Goal: Task Accomplishment & Management: Manage account settings

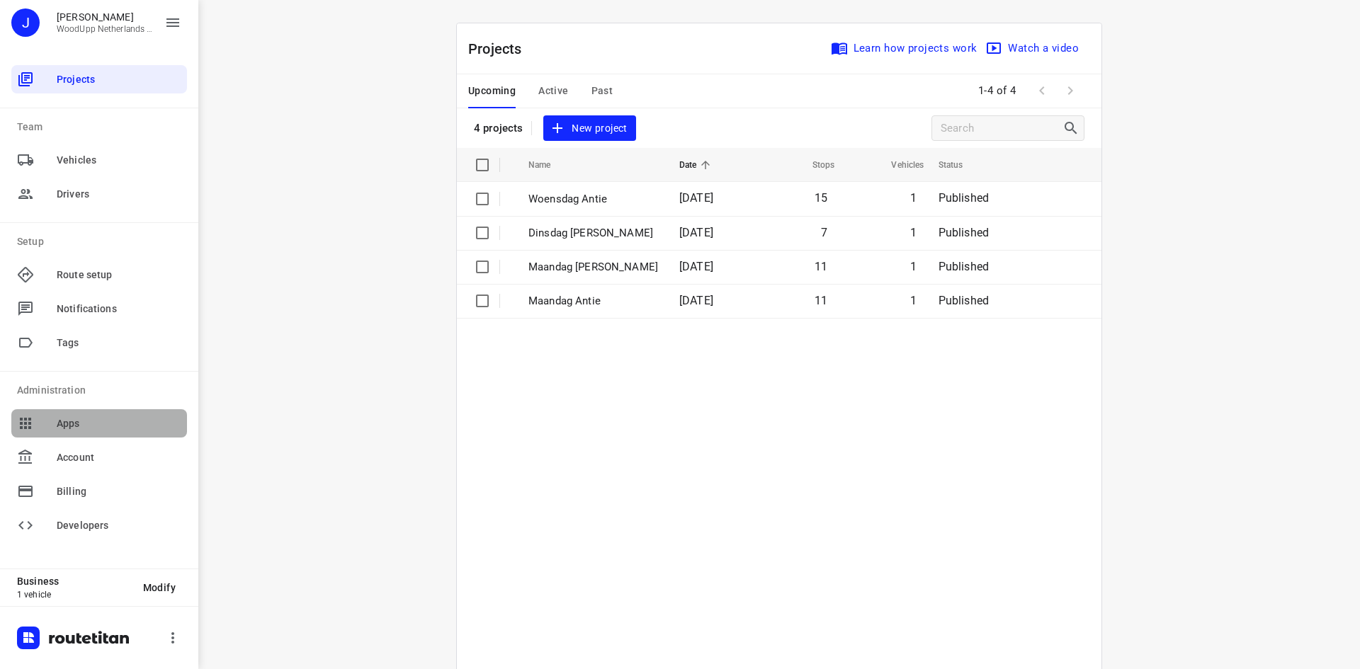
click at [81, 428] on span "Apps" at bounding box center [119, 423] width 125 height 15
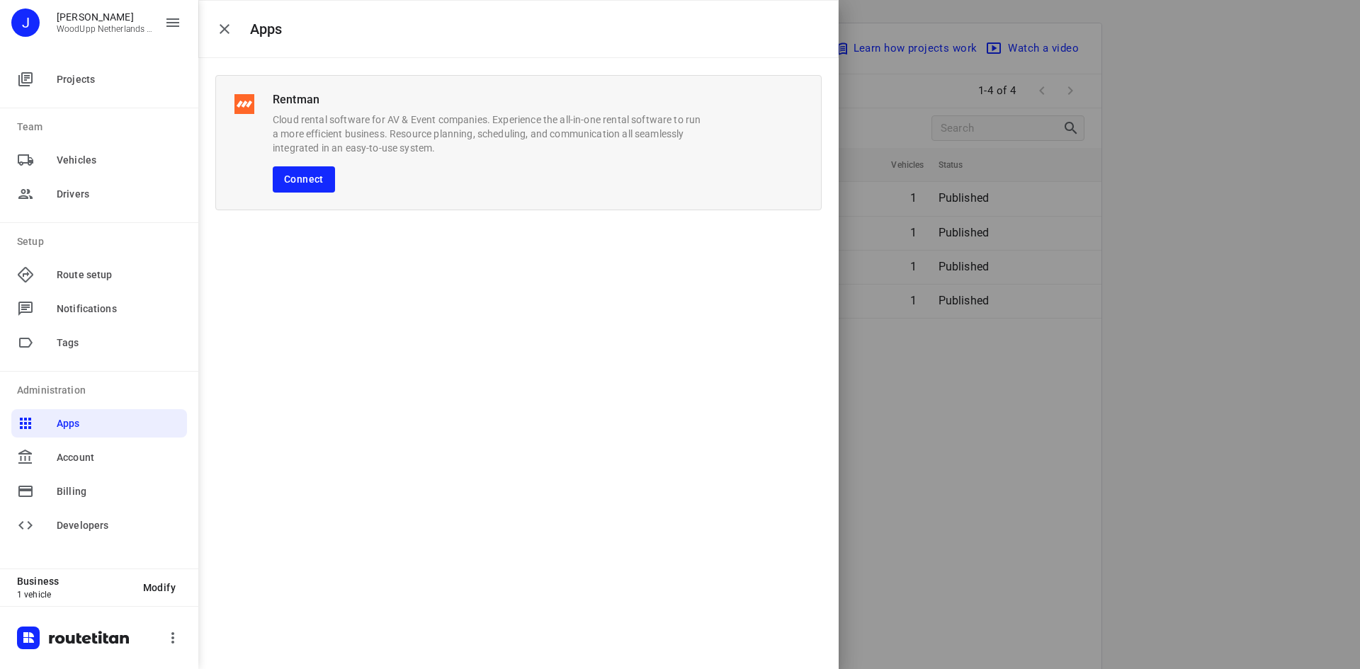
click at [1037, 419] on div at bounding box center [680, 334] width 1360 height 669
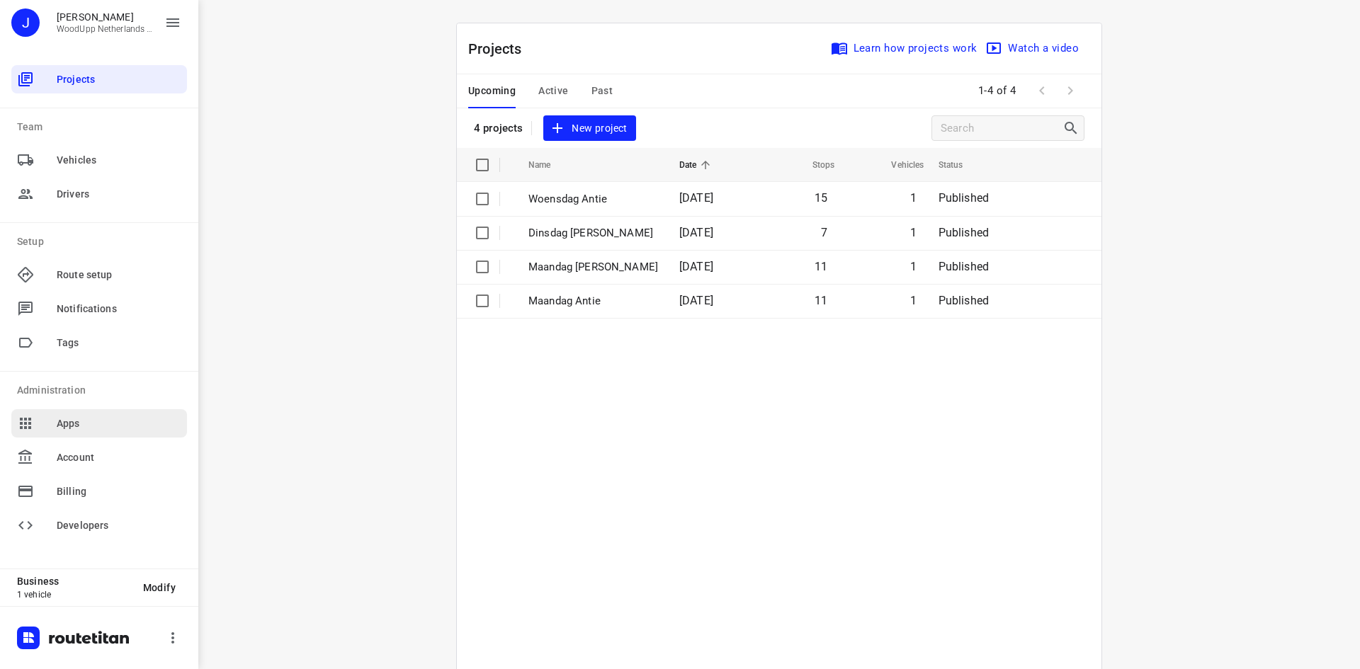
click at [72, 420] on span "Apps" at bounding box center [119, 423] width 125 height 15
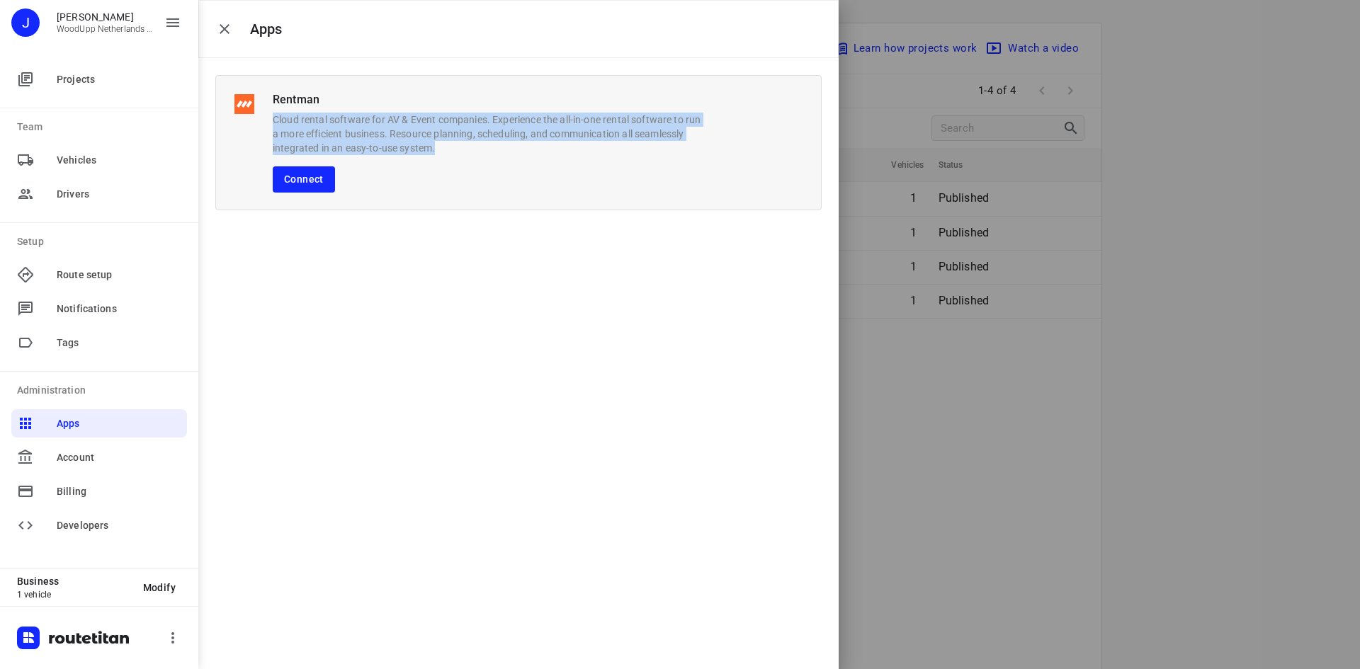
drag, startPoint x: 271, startPoint y: 115, endPoint x: 514, endPoint y: 168, distance: 249.2
click at [509, 152] on div "Rentman Cloud rental software for AV & Event companies. Experience the all-in-o…" at bounding box center [518, 142] width 606 height 135
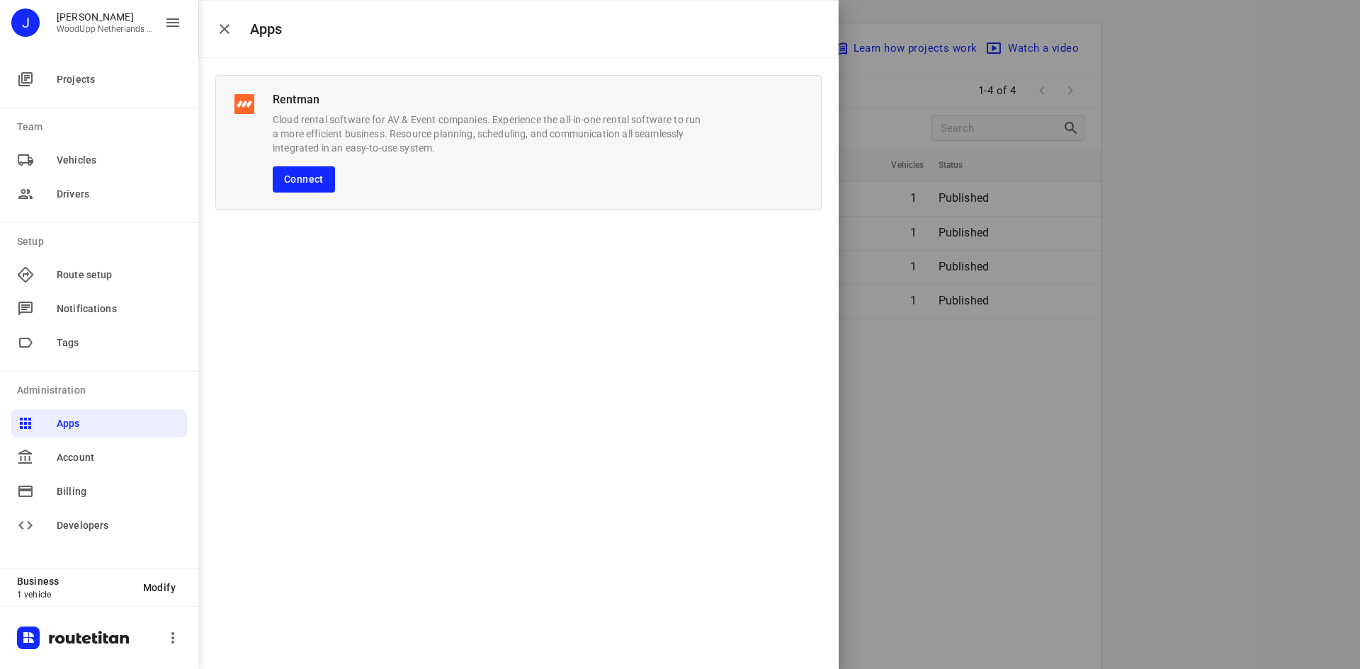
click at [514, 188] on div "Rentman Cloud rental software for AV & Event companies. Experience the all-in-o…" at bounding box center [487, 143] width 429 height 100
click at [91, 457] on span "Account" at bounding box center [119, 457] width 125 height 15
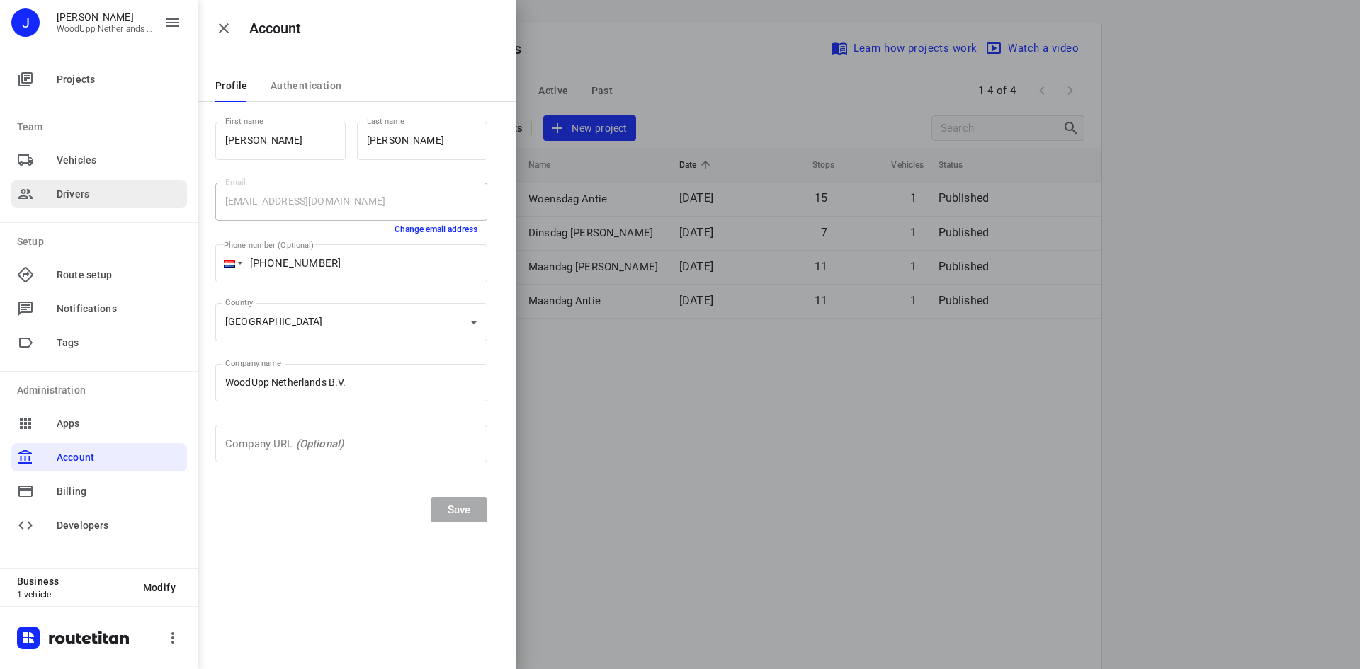
click at [89, 194] on span "Drivers" at bounding box center [119, 194] width 125 height 15
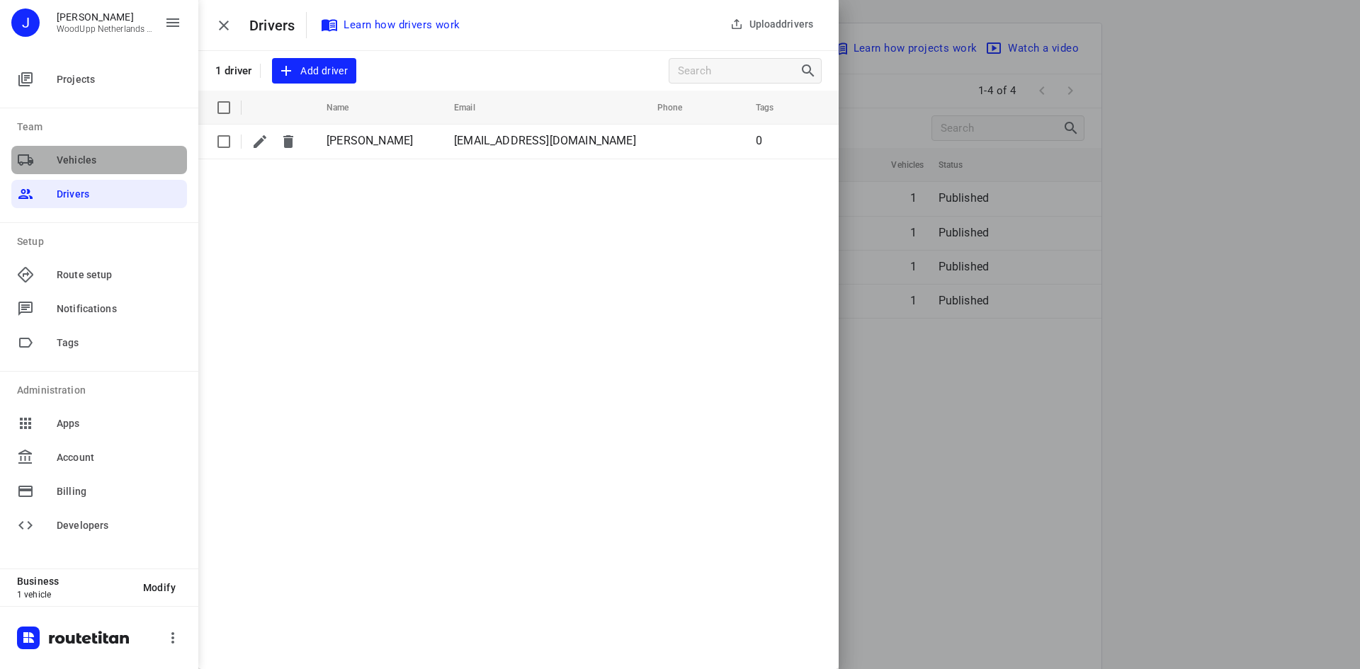
click at [89, 159] on span "Vehicles" at bounding box center [119, 160] width 125 height 15
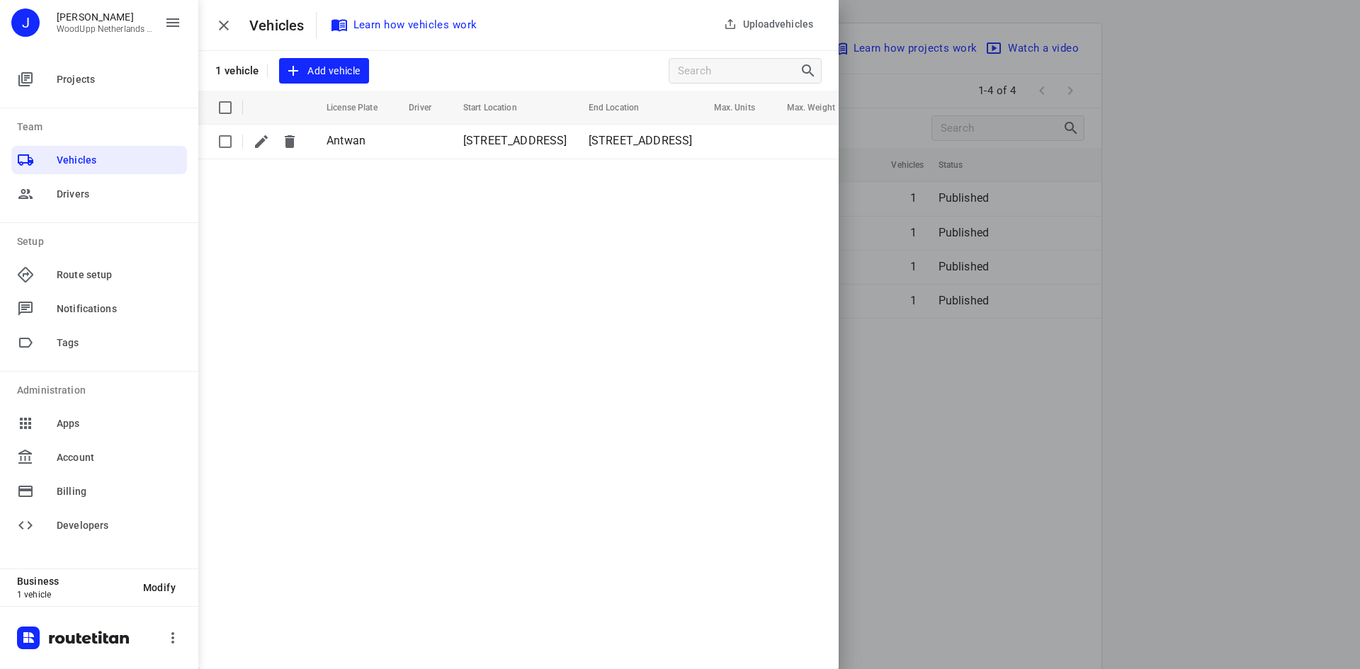
click at [338, 62] on span "Add vehicle" at bounding box center [324, 71] width 72 height 18
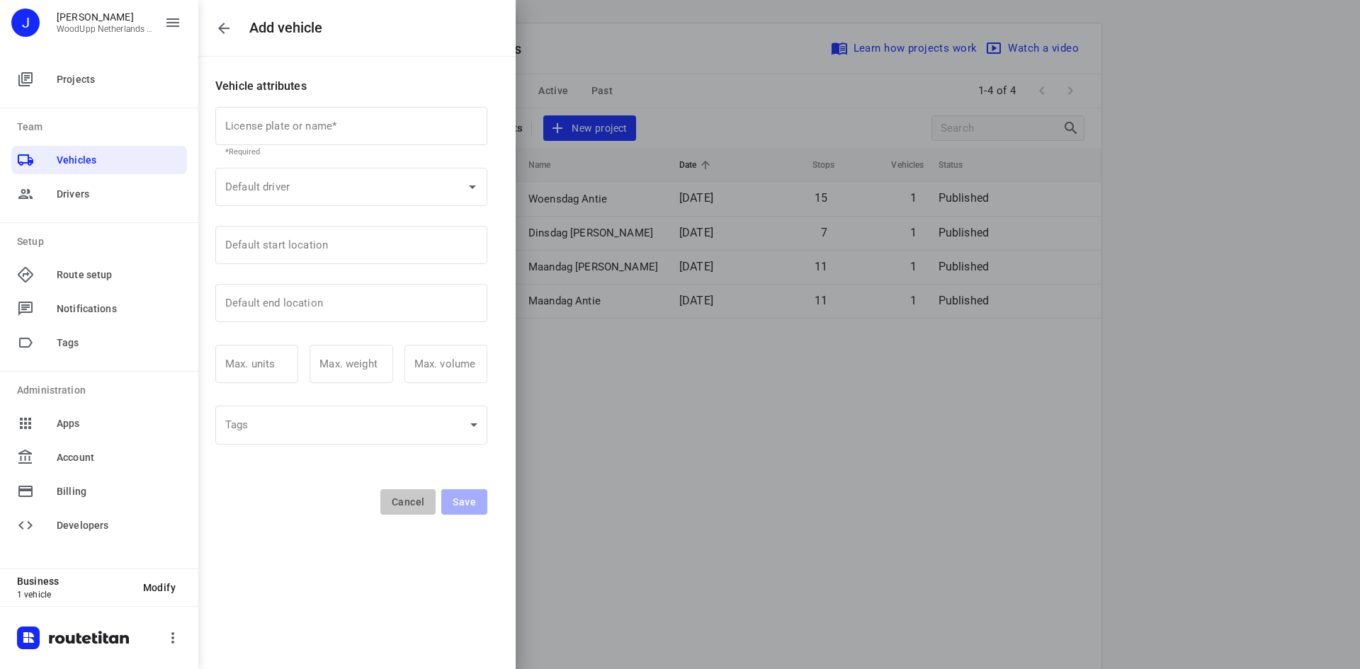
click at [399, 506] on span "Cancel" at bounding box center [408, 501] width 33 height 11
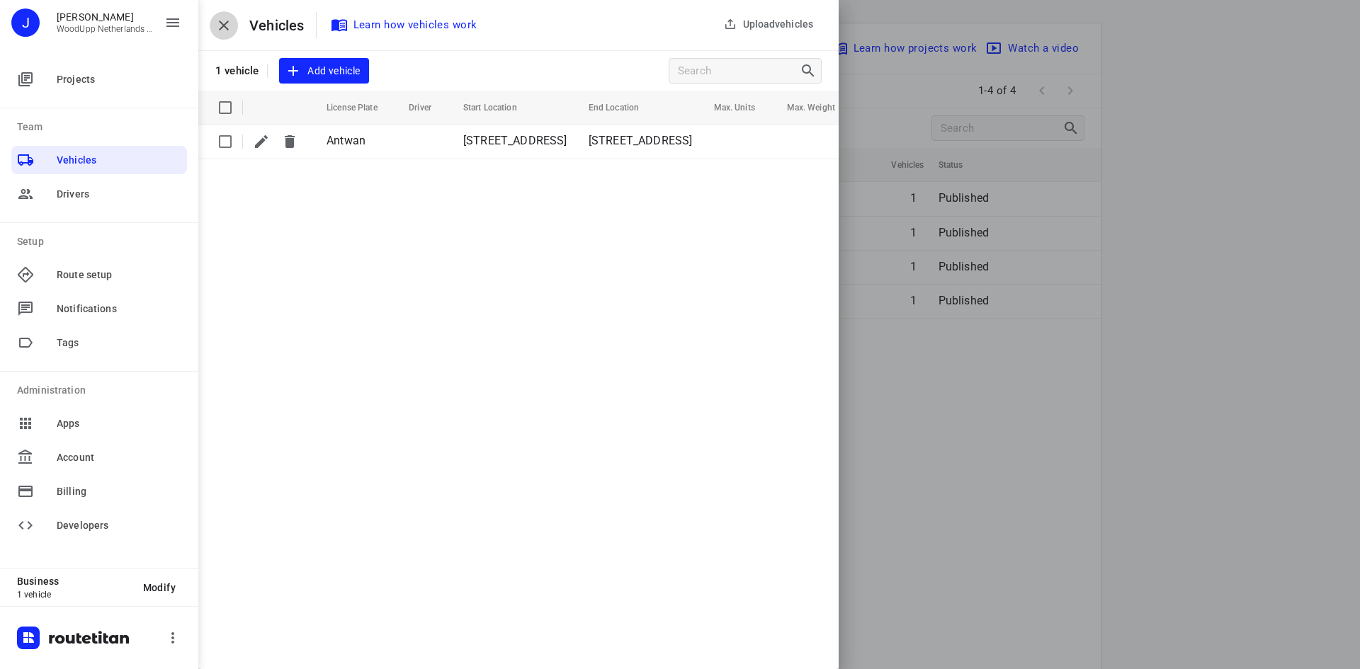
click at [224, 28] on icon "button" at bounding box center [223, 25] width 17 height 17
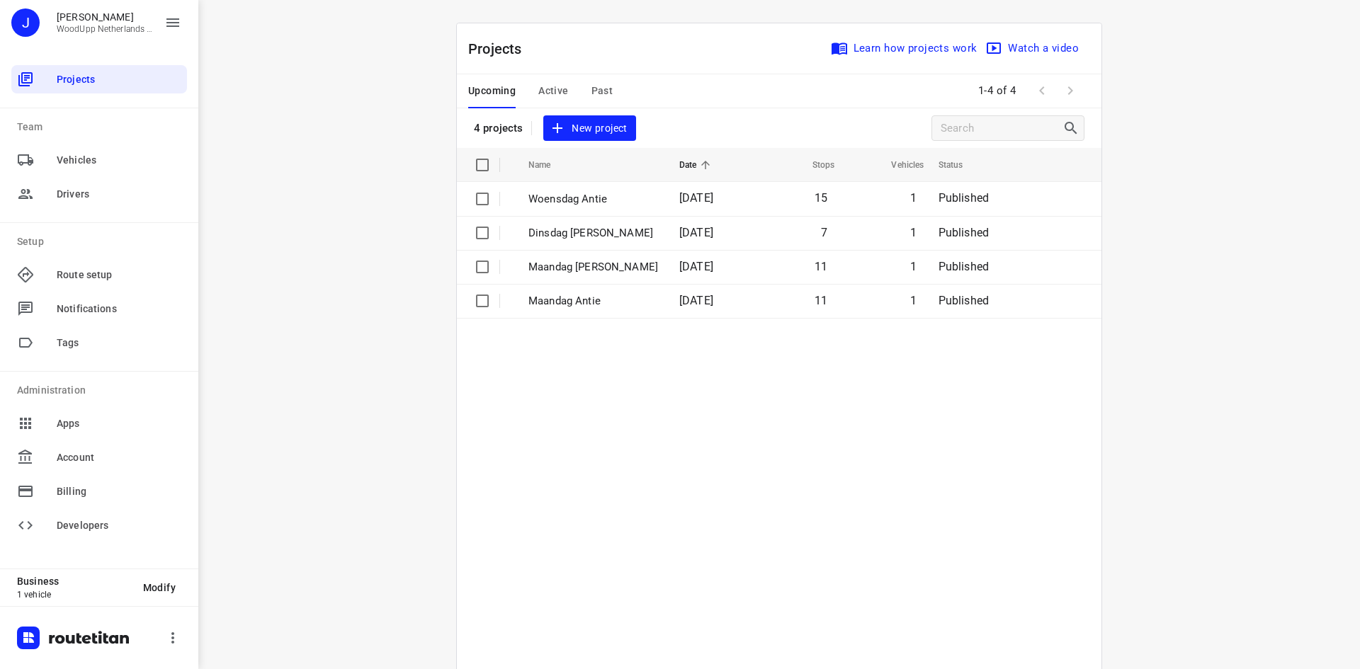
click at [576, 136] on span "New project" at bounding box center [589, 129] width 75 height 18
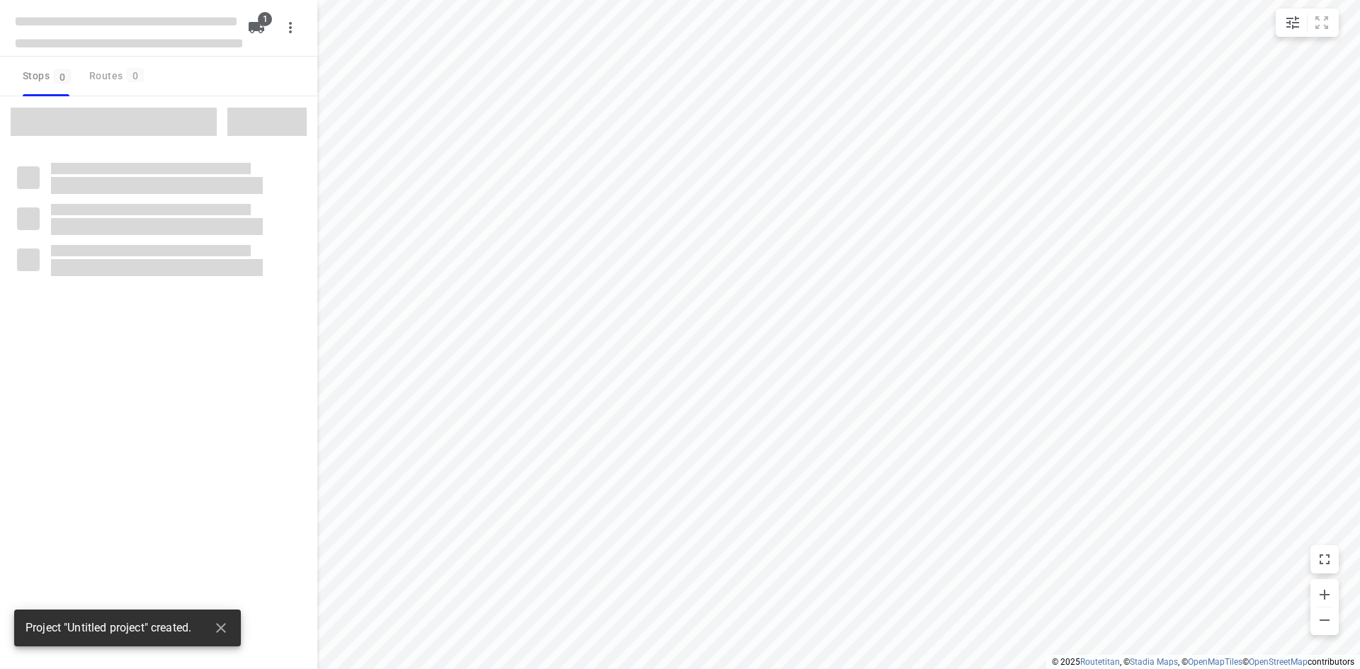
type input "distance"
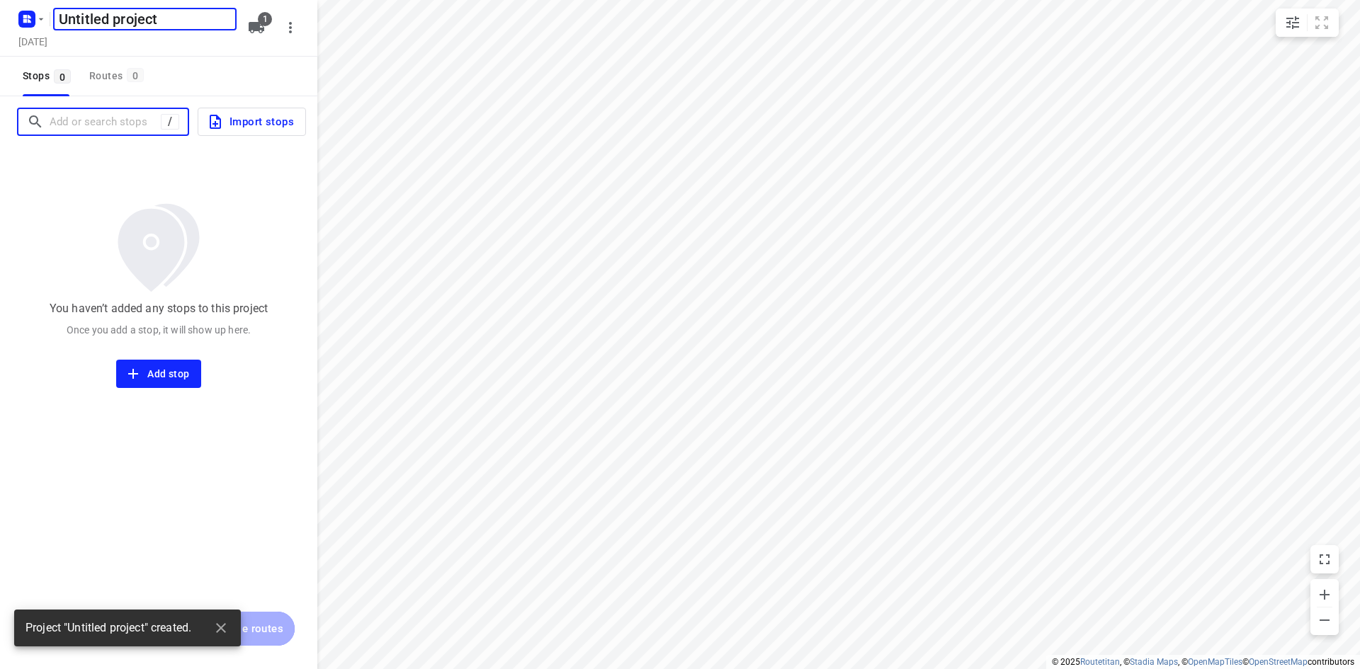
click at [124, 132] on input "Add or search stops" at bounding box center [105, 122] width 111 height 22
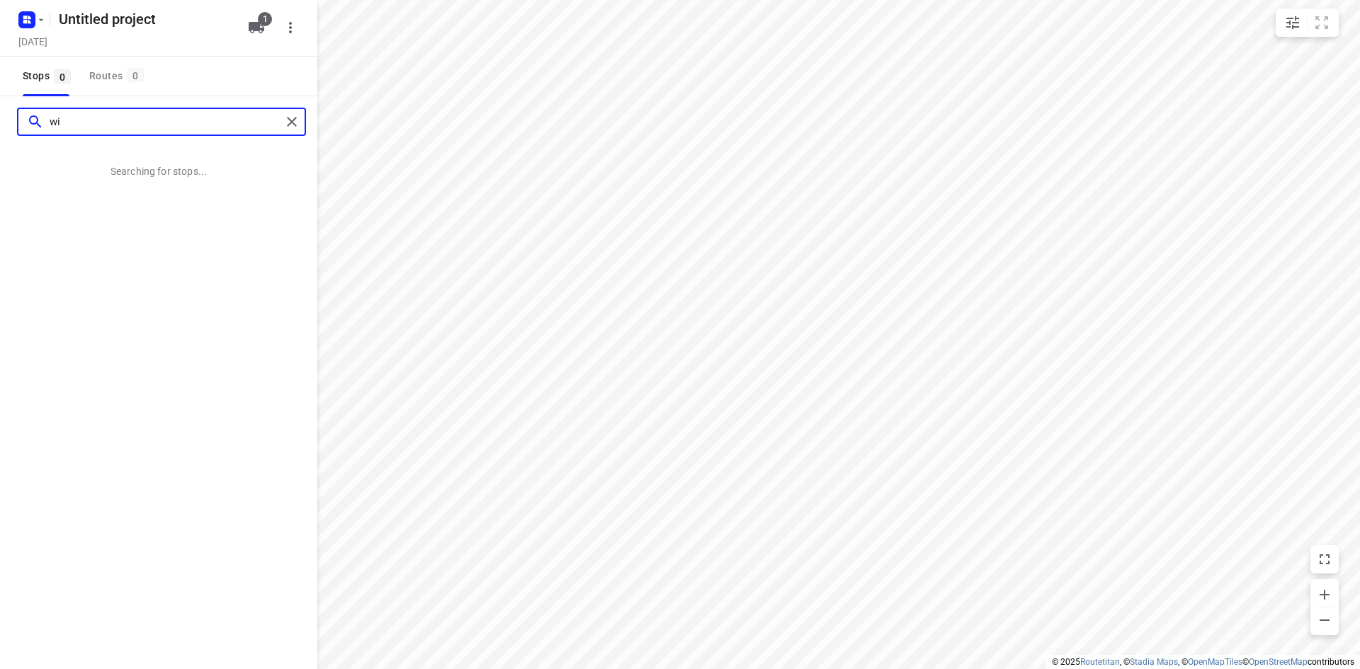
type input "w"
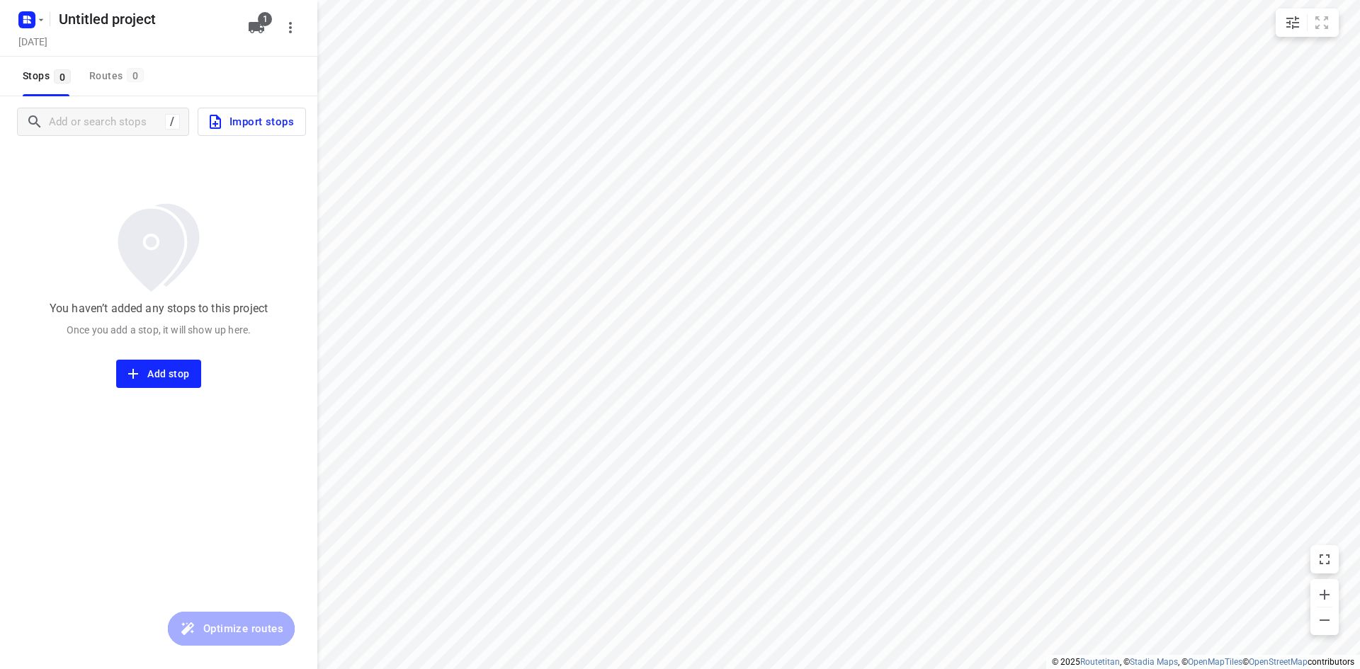
click at [4, 198] on div "You haven’t added any stops to this project Once you add a stop, it will show u…" at bounding box center [158, 267] width 317 height 241
click at [33, 28] on rect "button" at bounding box center [26, 19] width 17 height 17
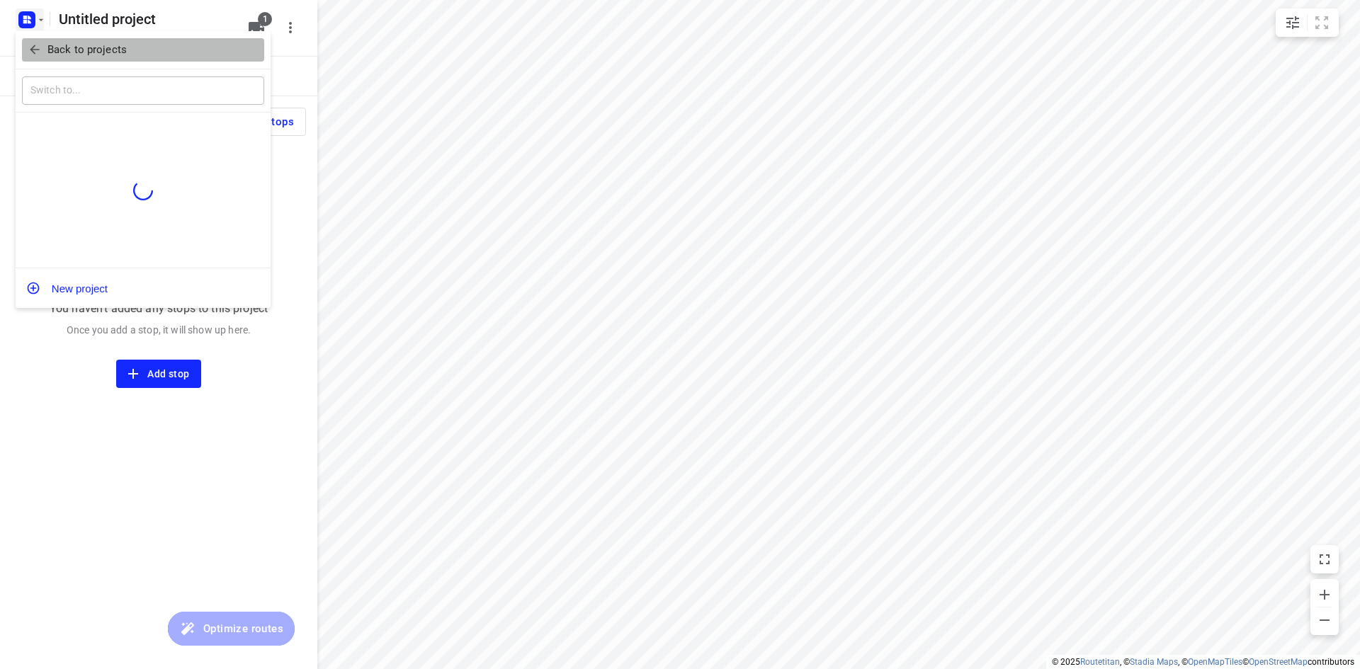
click at [47, 47] on p "Back to projects" at bounding box center [86, 50] width 79 height 16
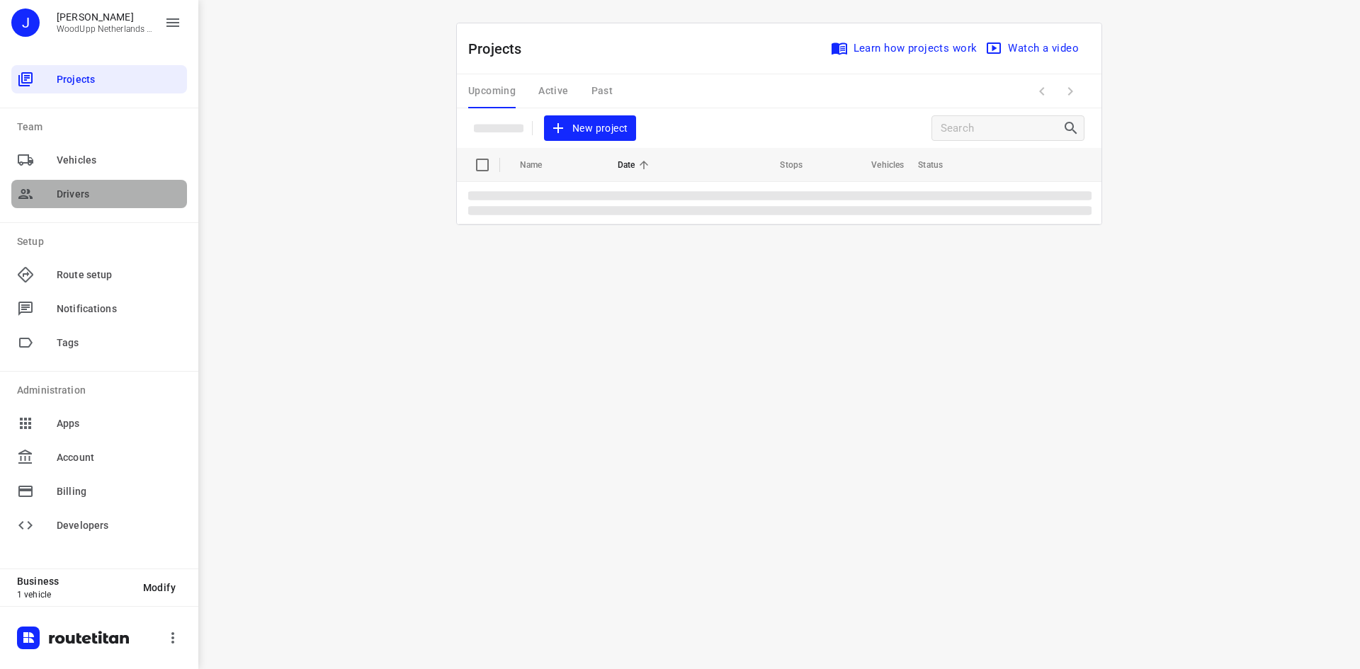
click at [64, 194] on span "Drivers" at bounding box center [119, 194] width 125 height 15
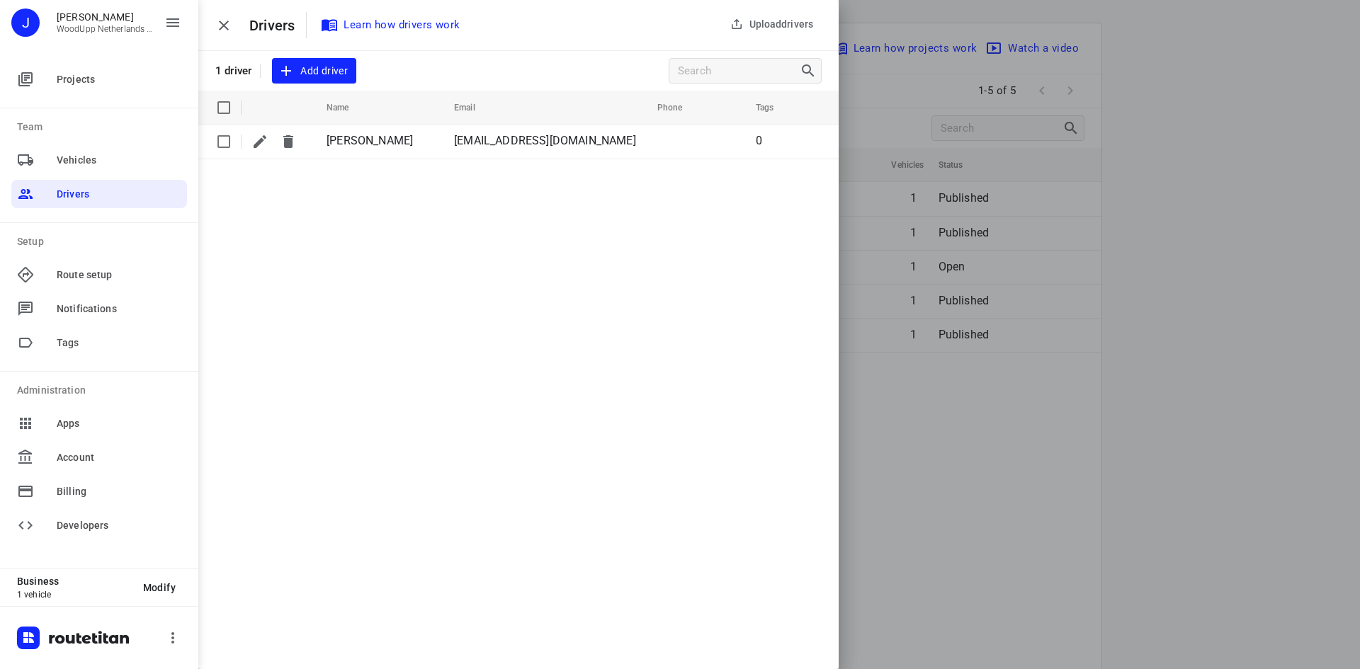
drag, startPoint x: 373, startPoint y: 204, endPoint x: 363, endPoint y: 205, distance: 9.9
click at [369, 204] on div "Upload drivers Drivers Learn how drivers work 1 driver Add driver Name Email Ph…" at bounding box center [518, 334] width 640 height 669
click at [172, 635] on icon "button" at bounding box center [172, 638] width 17 height 17
click at [380, 512] on div at bounding box center [680, 334] width 1360 height 669
click at [1261, 406] on div at bounding box center [680, 334] width 1360 height 669
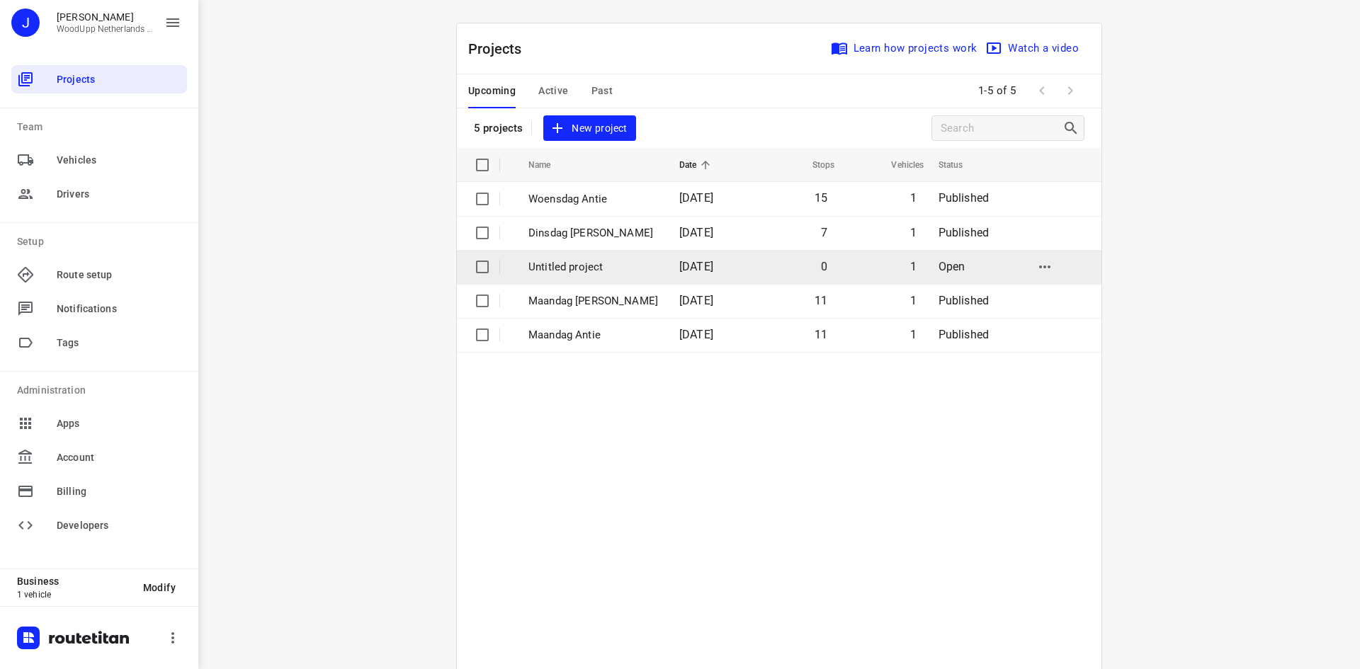
click at [471, 271] on input "checkbox" at bounding box center [482, 267] width 28 height 28
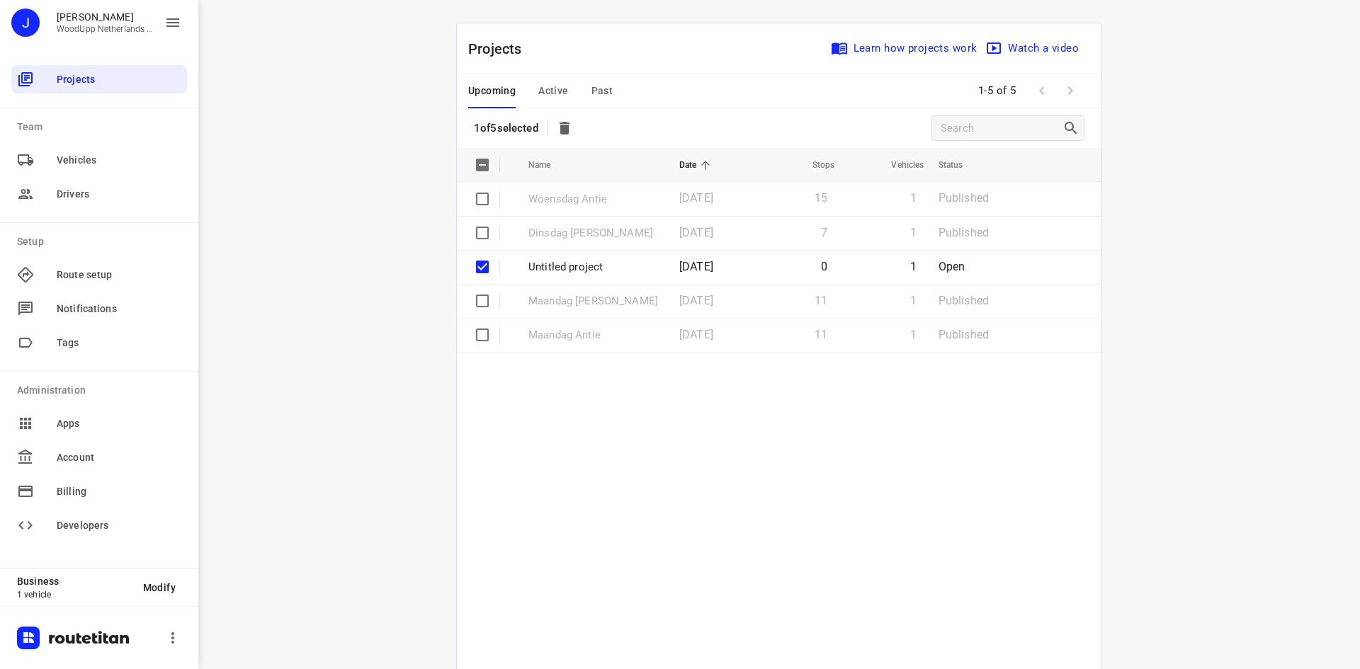
click at [573, 135] on icon "button" at bounding box center [564, 128] width 17 height 17
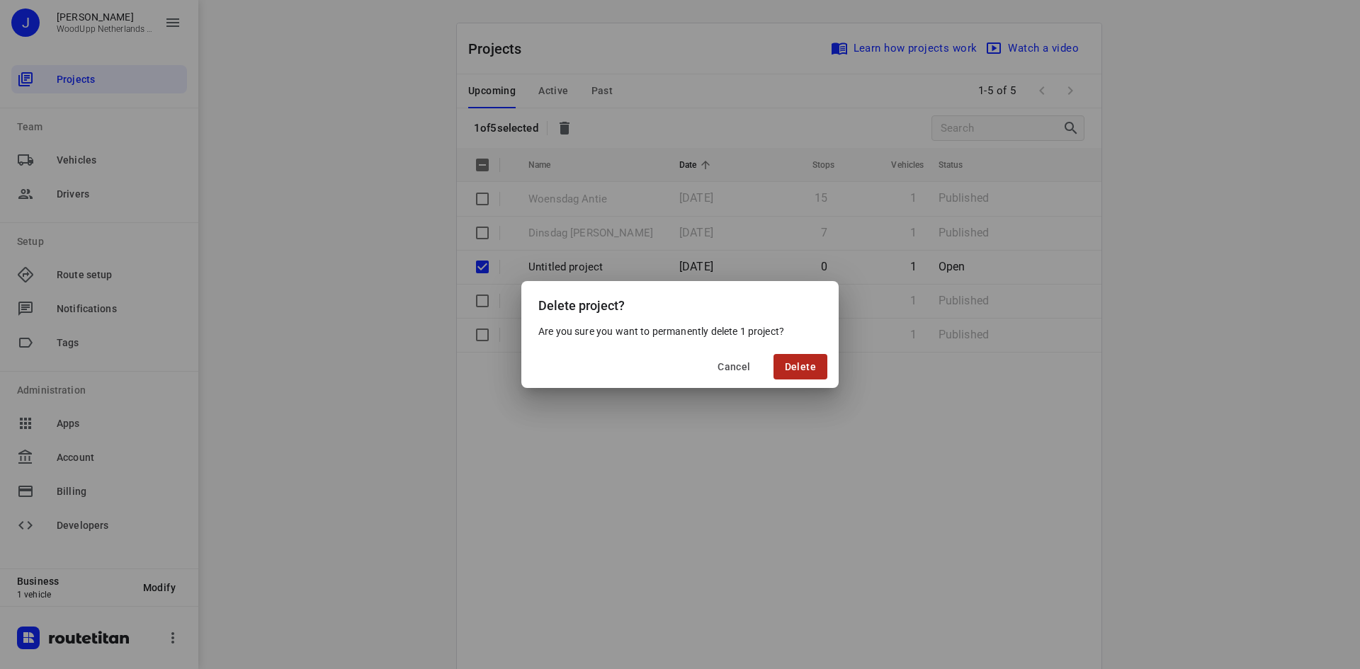
click at [809, 374] on button "Delete" at bounding box center [800, 366] width 54 height 25
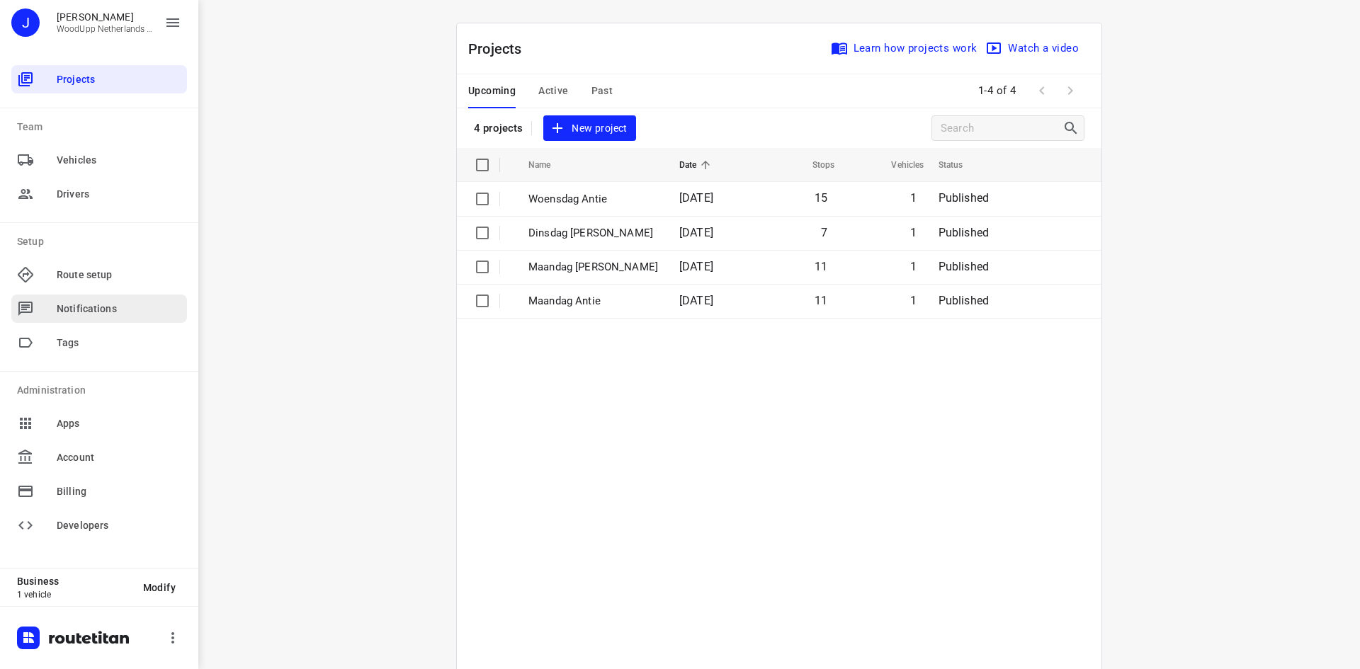
click at [89, 320] on div "Notifications" at bounding box center [99, 309] width 176 height 28
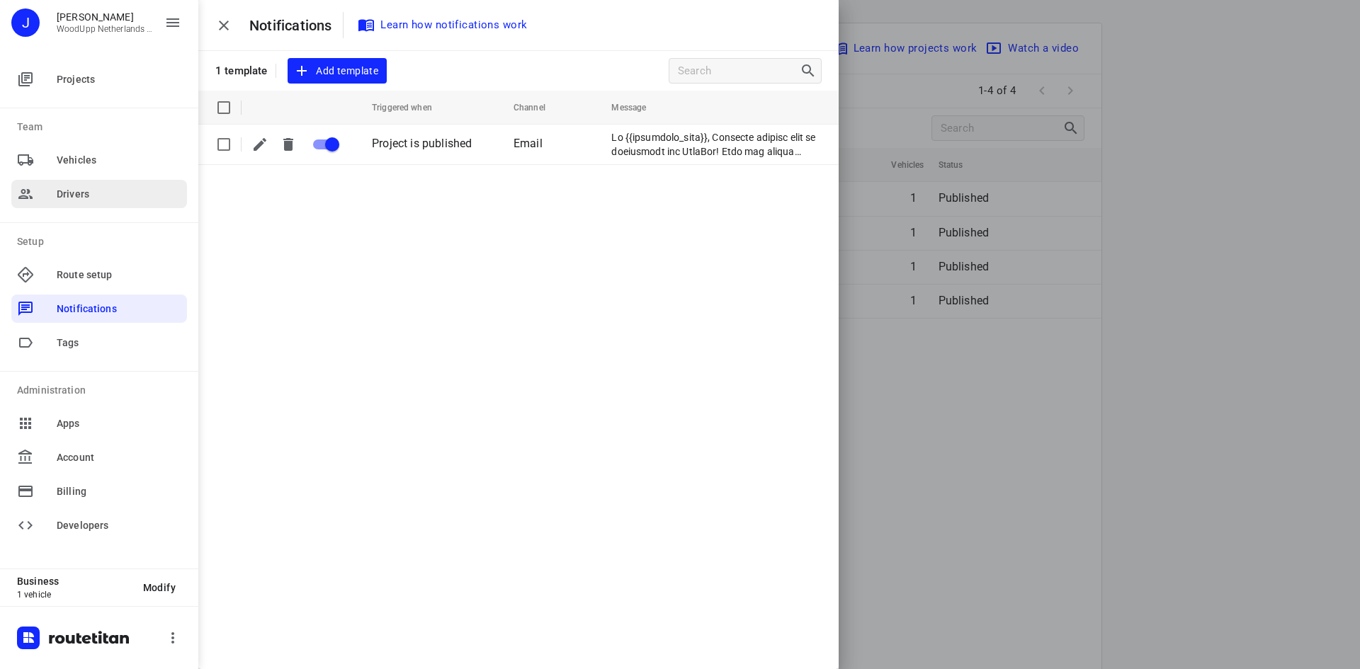
click at [57, 184] on div "Drivers" at bounding box center [99, 194] width 176 height 28
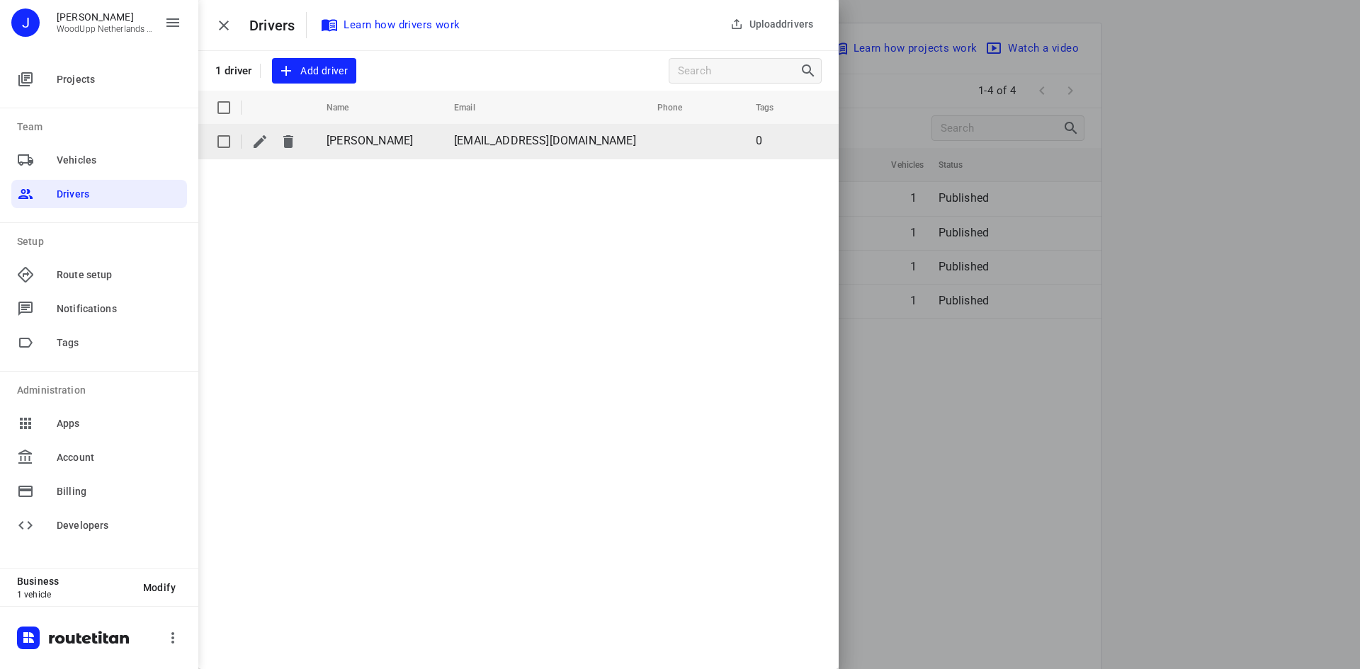
click at [428, 138] on td "[PERSON_NAME]" at bounding box center [377, 142] width 130 height 34
click at [387, 140] on span "[PERSON_NAME]" at bounding box center [369, 140] width 86 height 13
drag, startPoint x: 457, startPoint y: 140, endPoint x: 584, endPoint y: 142, distance: 127.5
click at [584, 142] on td "[EMAIL_ADDRESS][DOMAIN_NAME]" at bounding box center [544, 142] width 203 height 34
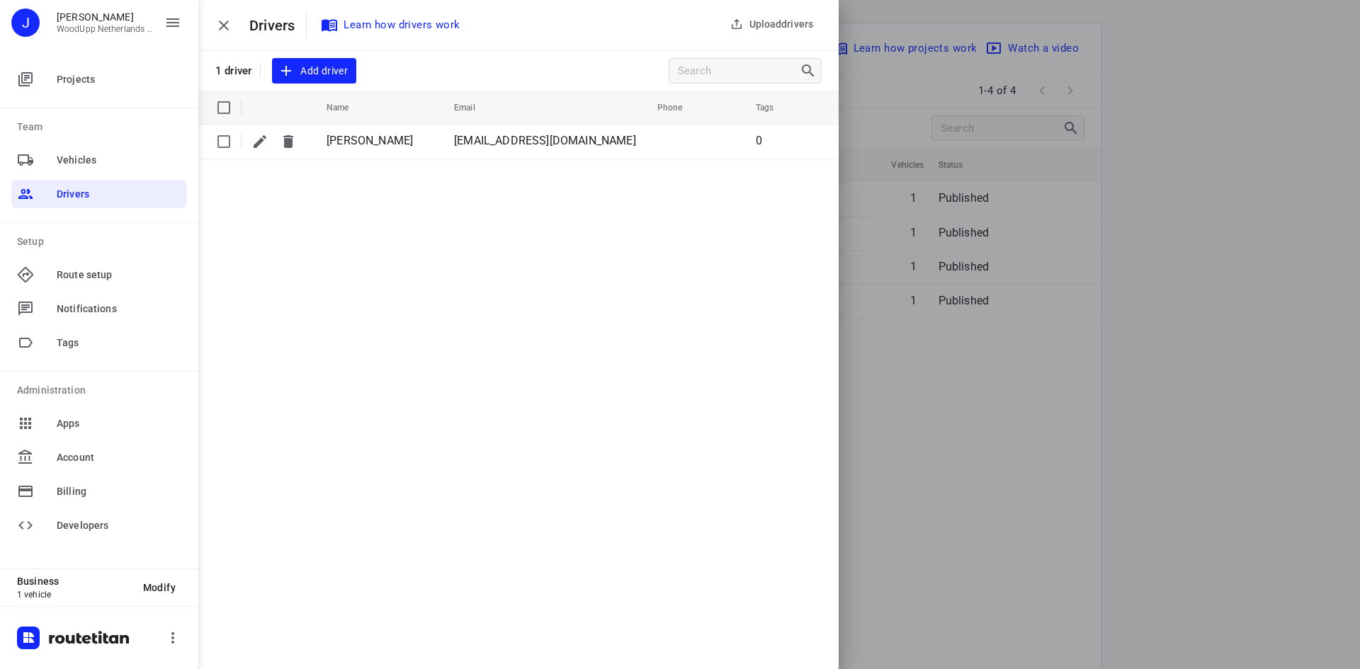
click at [499, 230] on div "Upload drivers Drivers Learn how drivers work 1 driver Add driver Name Email Ph…" at bounding box center [518, 334] width 640 height 669
click at [114, 169] on div "Vehicles" at bounding box center [99, 160] width 176 height 28
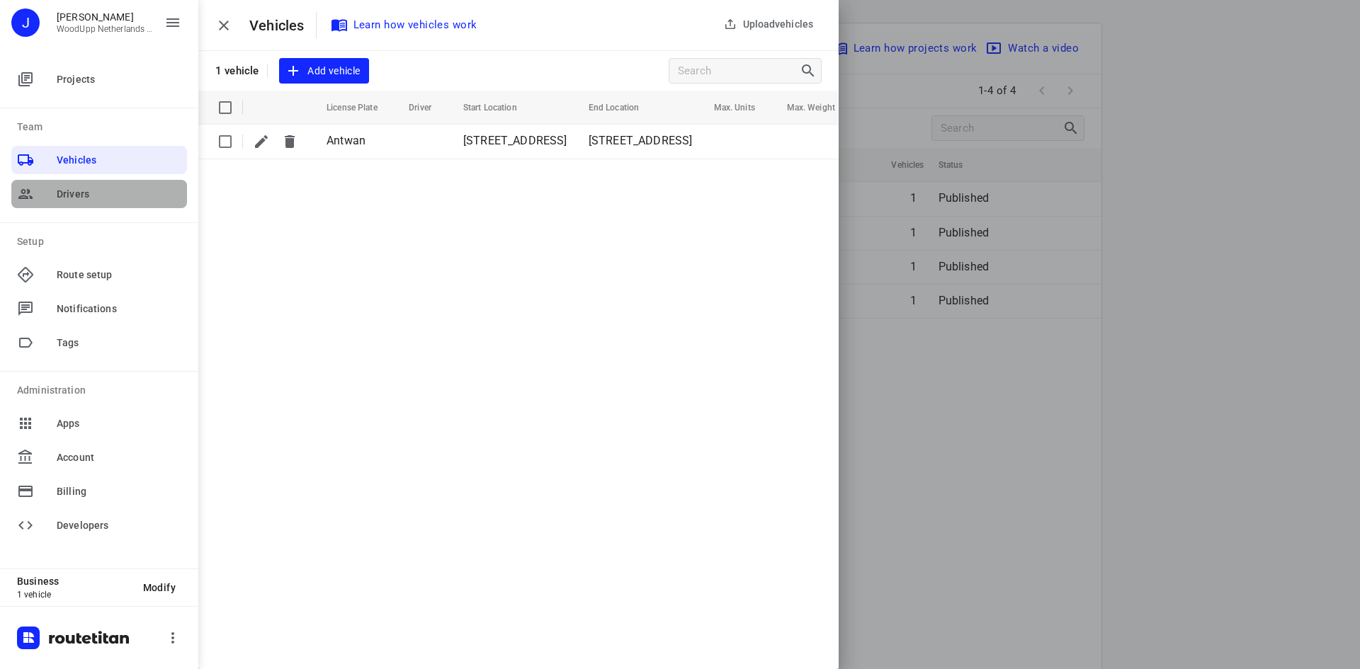
click at [118, 195] on span "Drivers" at bounding box center [119, 194] width 125 height 15
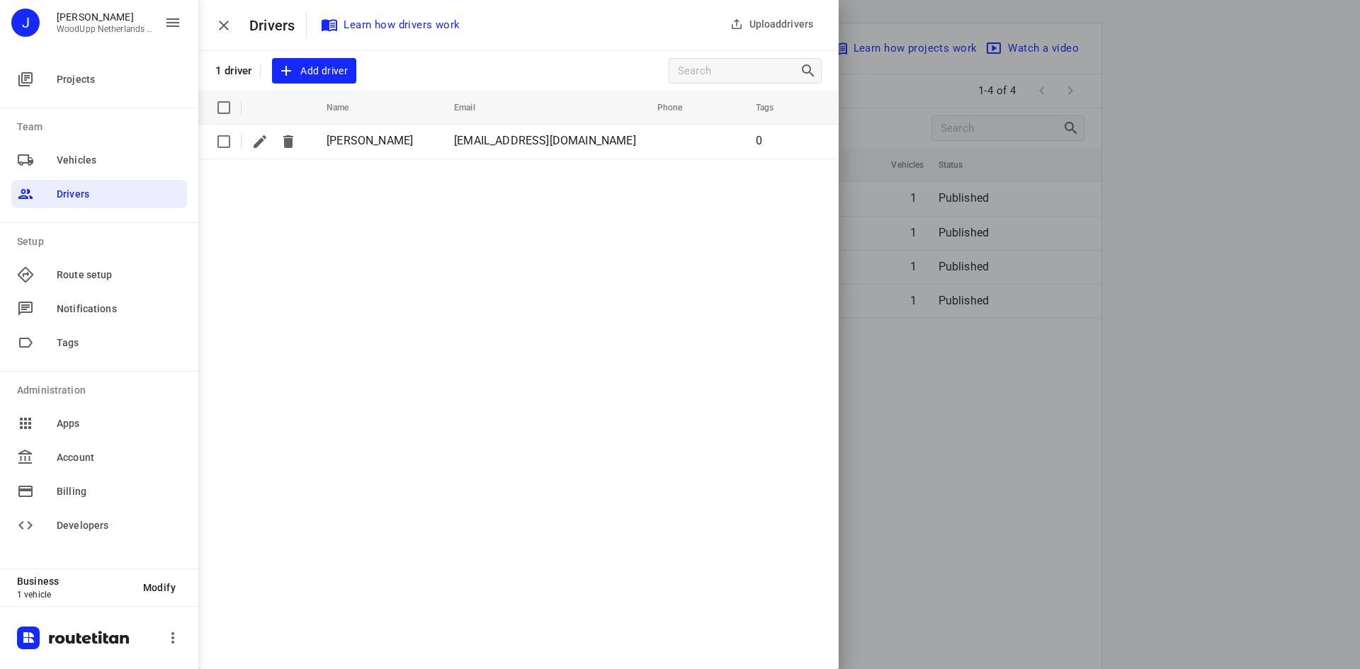
click at [220, 28] on icon "button" at bounding box center [223, 25] width 17 height 17
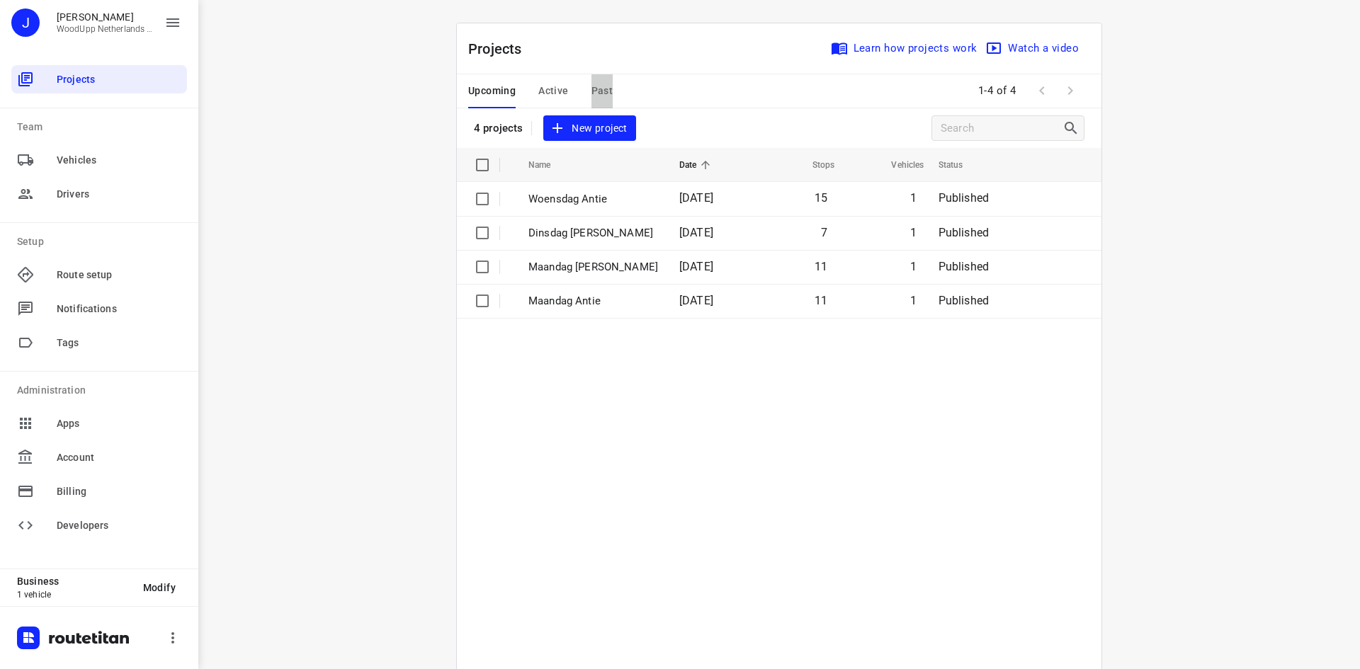
click at [601, 86] on span "Past" at bounding box center [602, 91] width 22 height 18
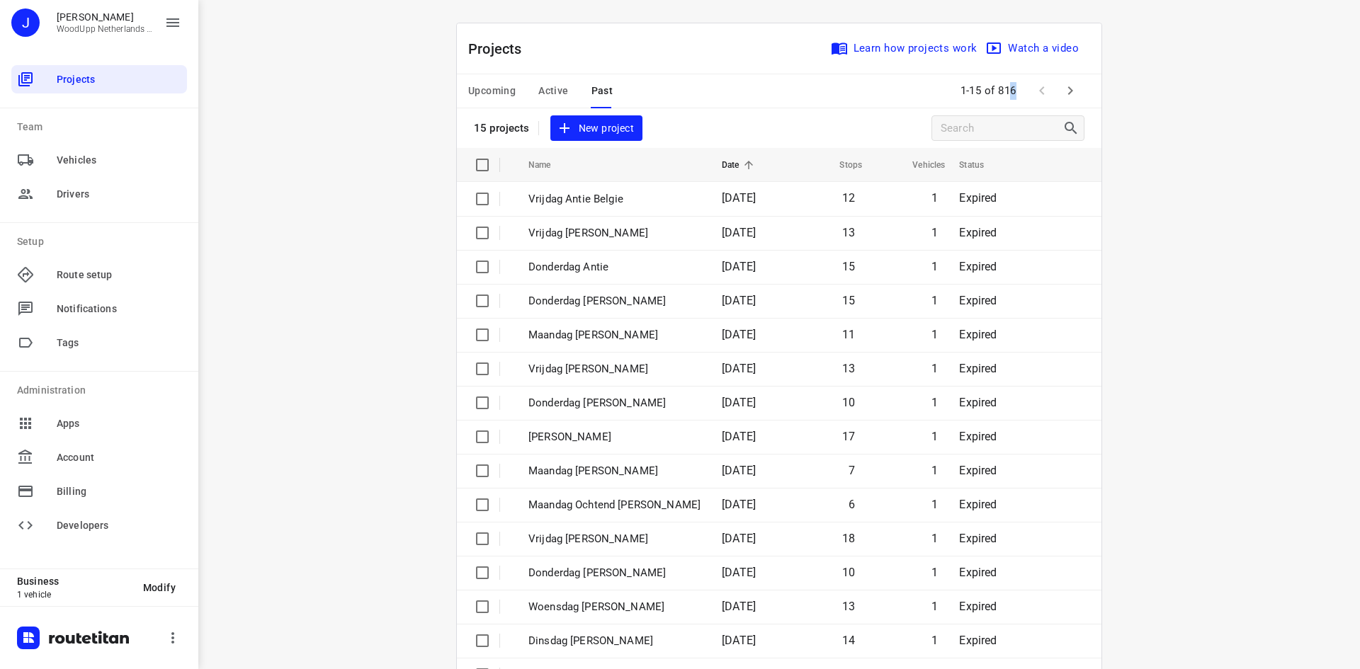
click at [1012, 91] on span "1-15 of 816" at bounding box center [989, 91] width 68 height 30
click at [1144, 103] on div "i © 2025 Routetitan , © Stadia Maps , © OpenMapTiles © OpenStreetMap contributo…" at bounding box center [778, 334] width 1161 height 669
click at [499, 86] on span "Upcoming" at bounding box center [491, 91] width 47 height 18
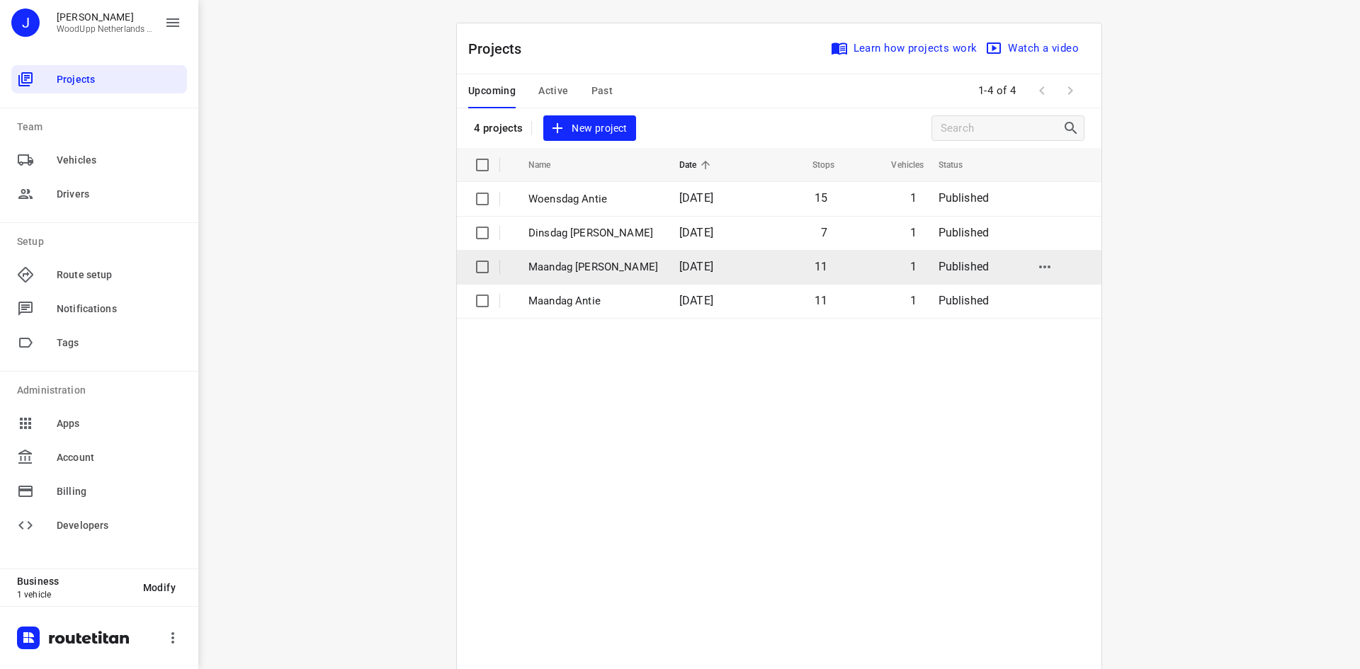
click at [578, 266] on p "Maandag [PERSON_NAME]" at bounding box center [593, 267] width 130 height 16
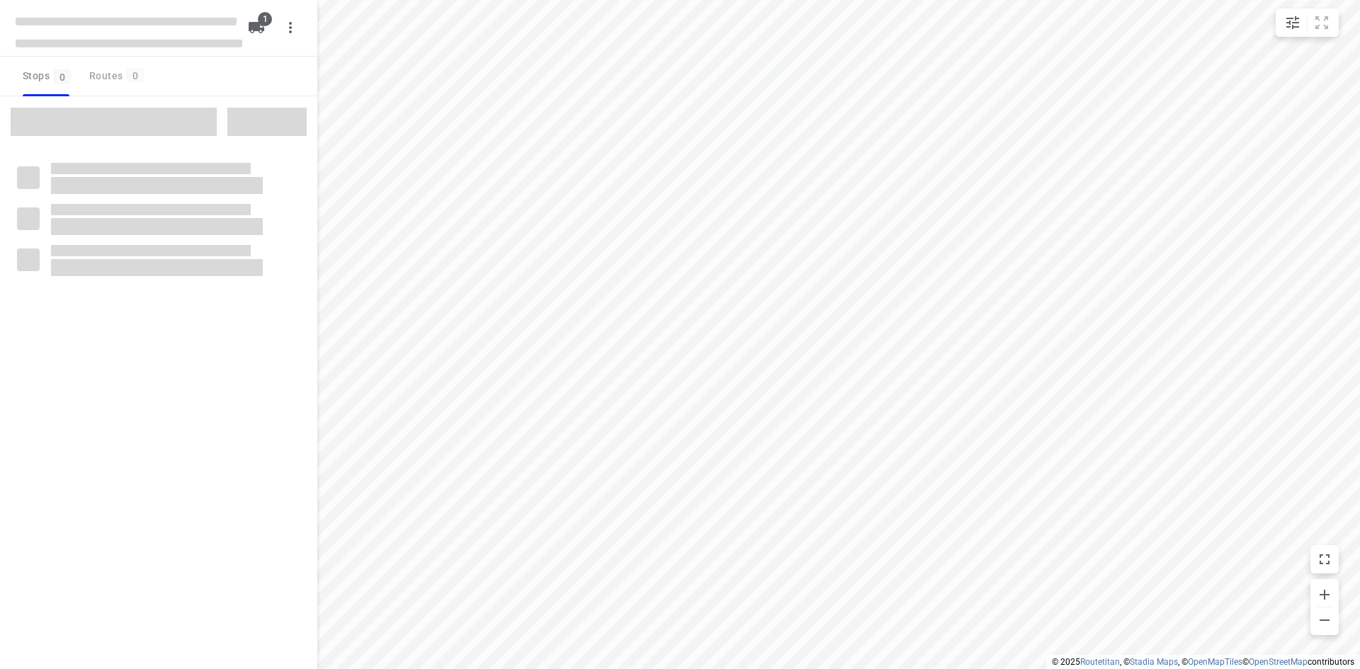
type input "distance"
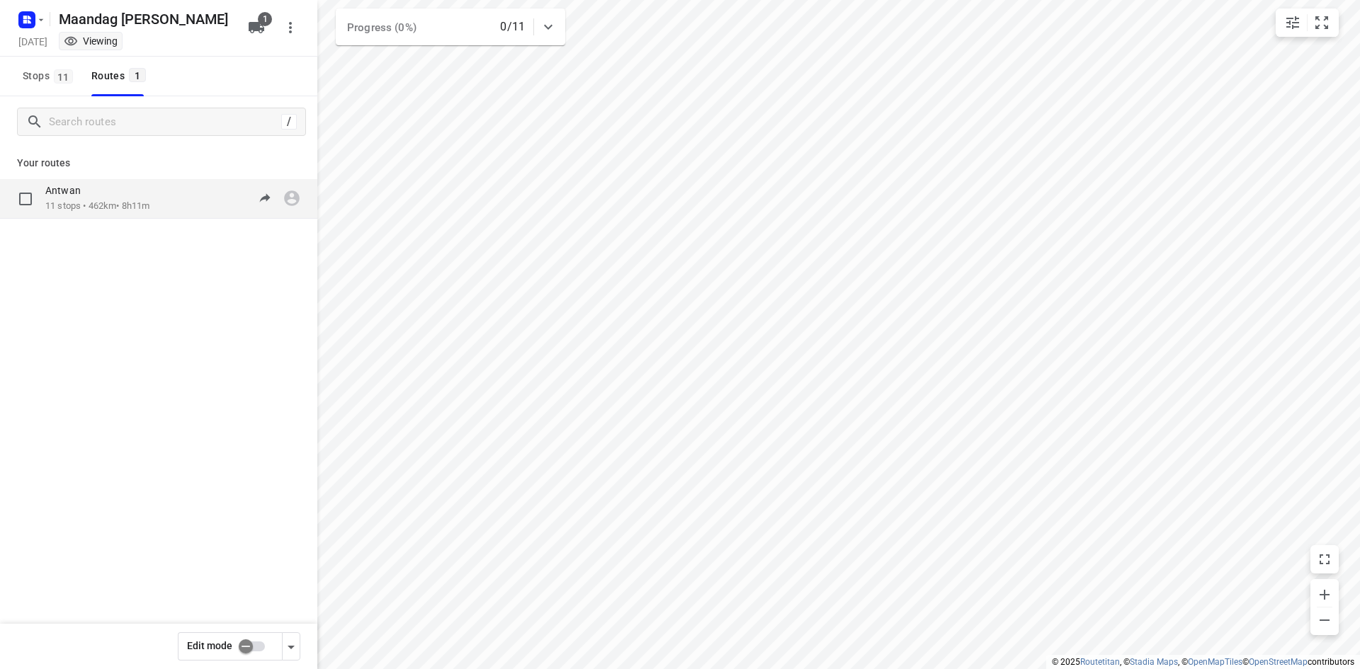
click at [130, 208] on p "11 stops • 462km • 8h11m" at bounding box center [97, 206] width 104 height 13
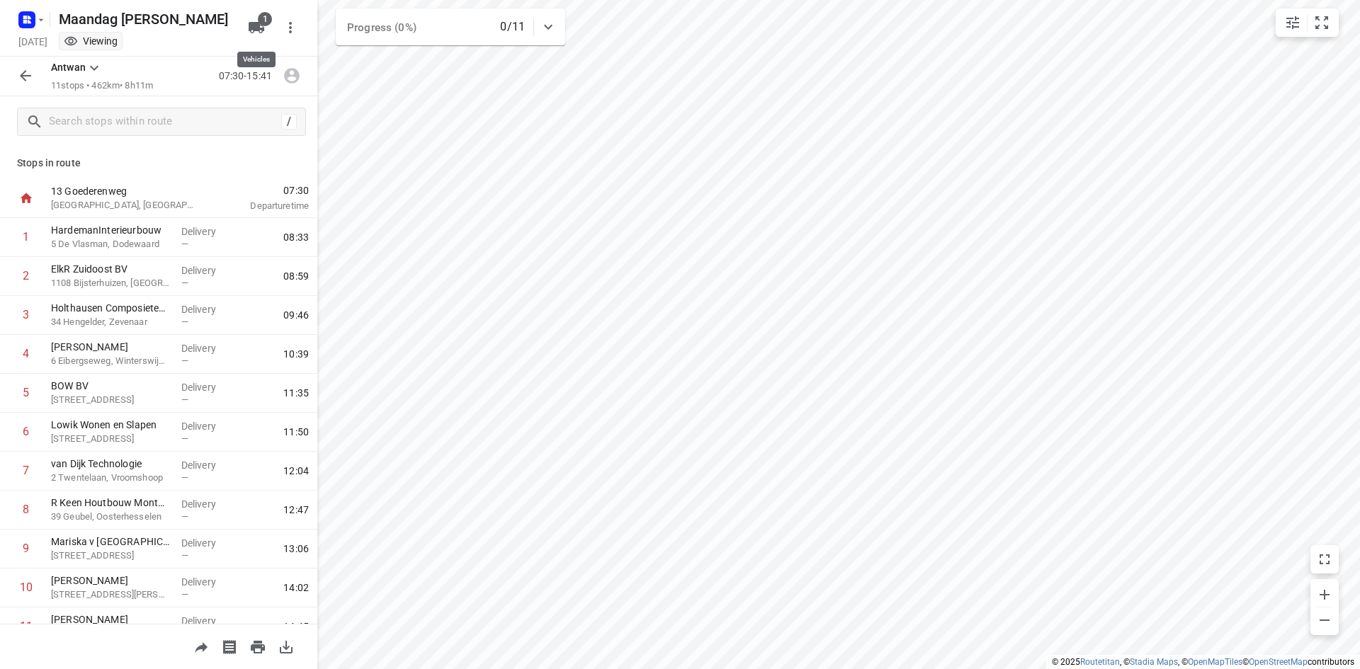
click at [262, 12] on span "1" at bounding box center [265, 19] width 14 height 14
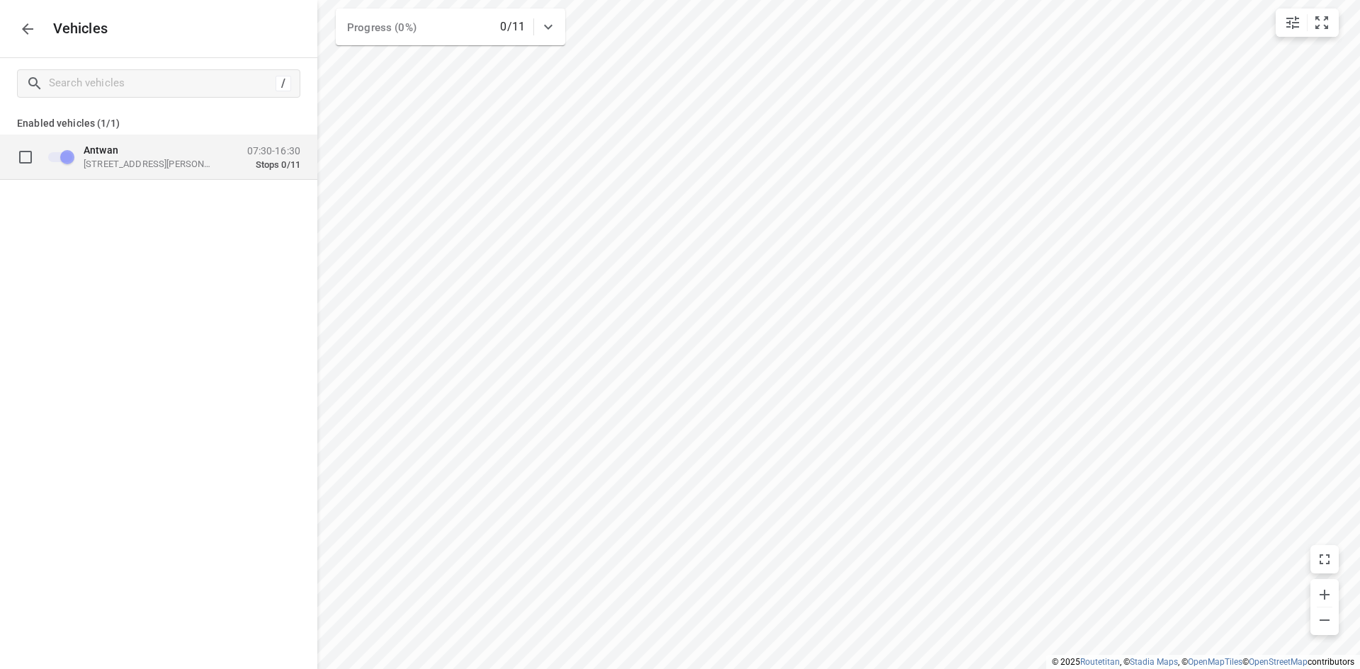
click at [245, 166] on div "Antwan [STREET_ADDRESS][PERSON_NAME] 07:30-16:30 Stops 0/11" at bounding box center [187, 156] width 225 height 27
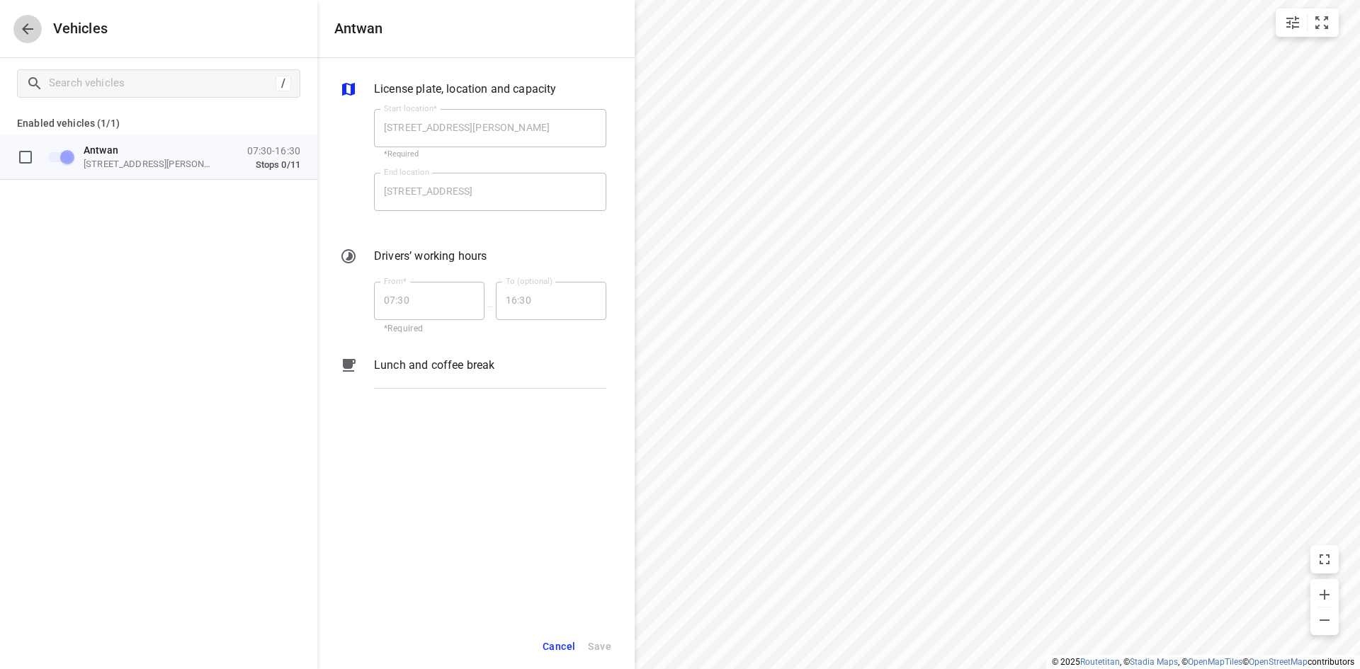
click at [23, 30] on icon "button" at bounding box center [27, 28] width 11 height 11
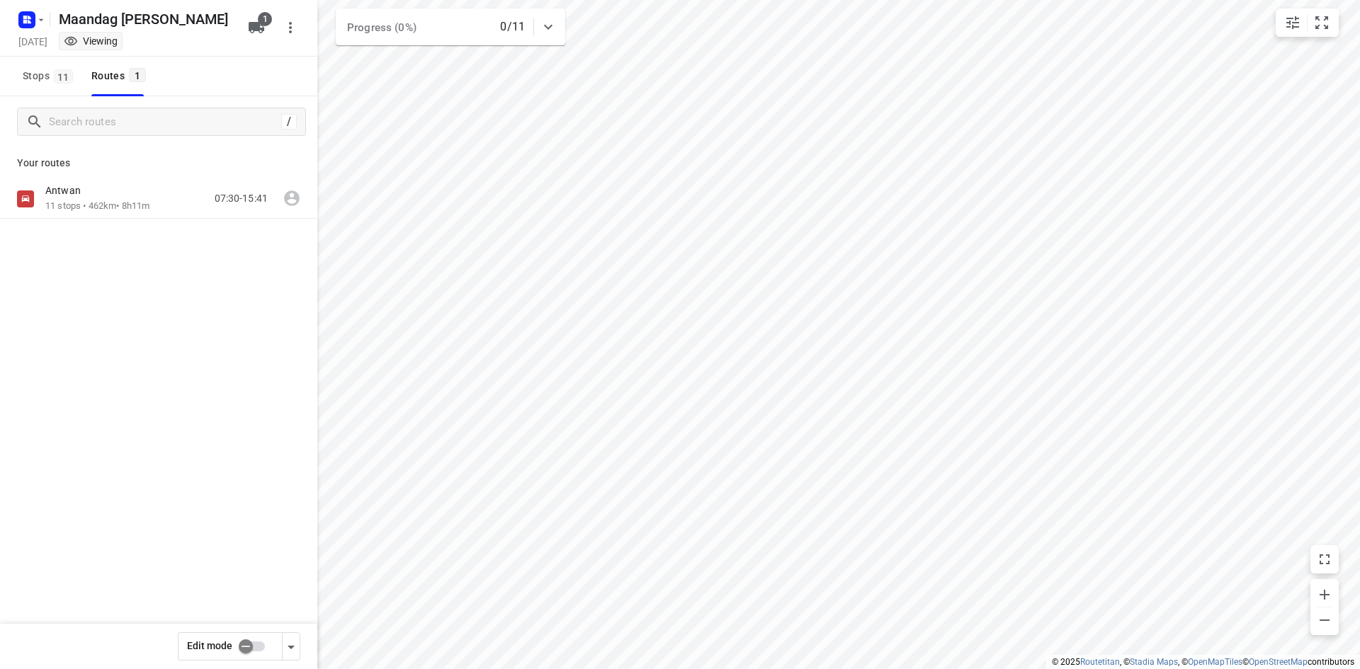
click at [265, 25] on span "1" at bounding box center [265, 19] width 14 height 14
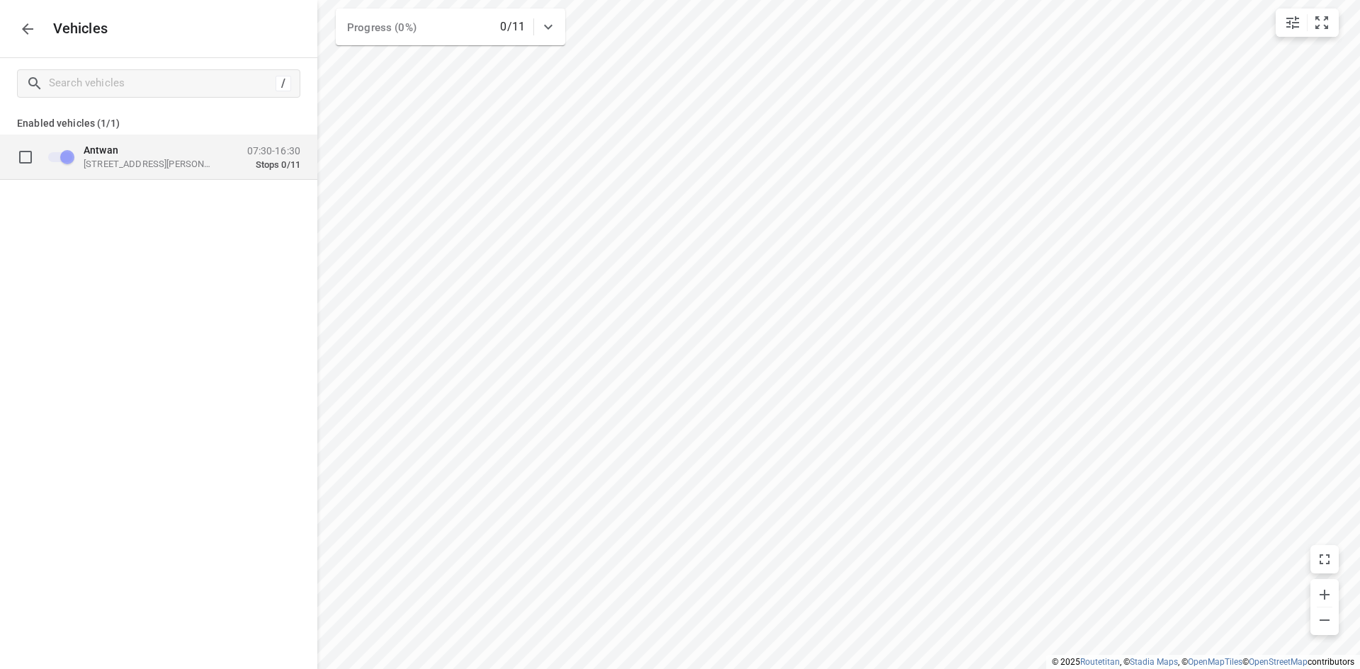
click at [215, 179] on div "Antwan [STREET_ADDRESS][PERSON_NAME] 07:30-16:30 Stops 0/11" at bounding box center [158, 157] width 317 height 45
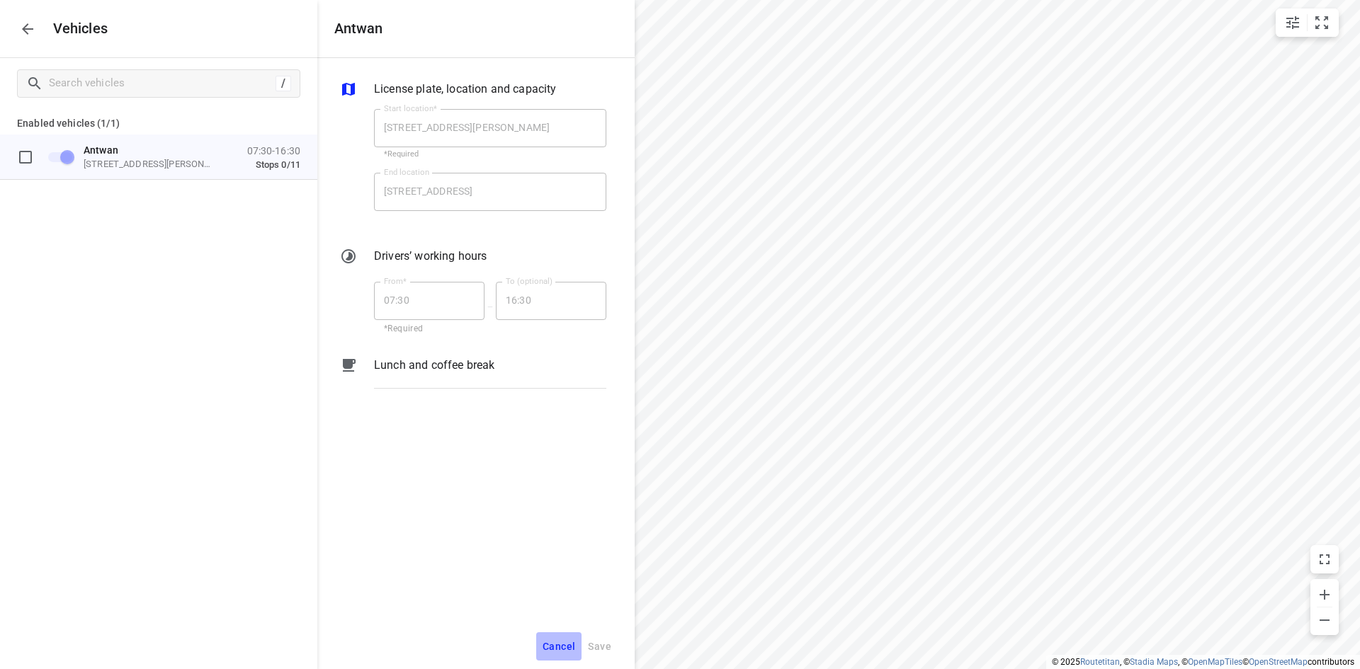
click at [552, 643] on span "Cancel" at bounding box center [558, 647] width 33 height 18
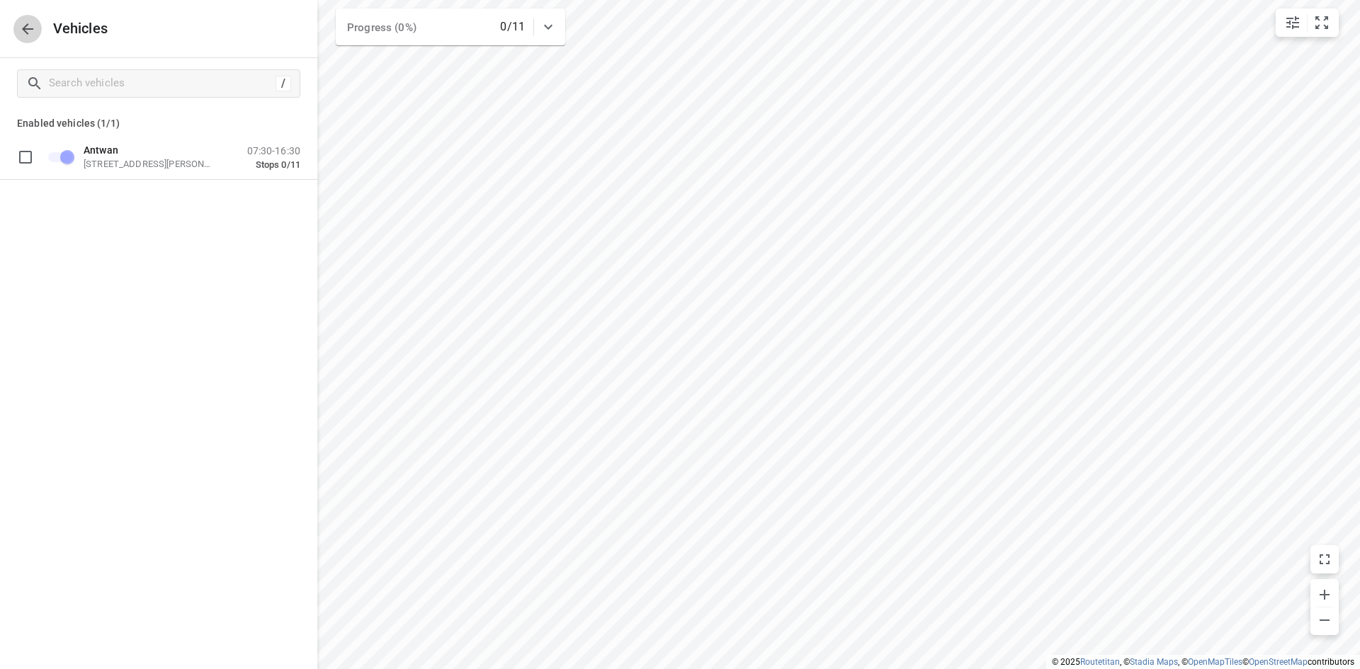
click at [26, 35] on icon "button" at bounding box center [27, 29] width 17 height 17
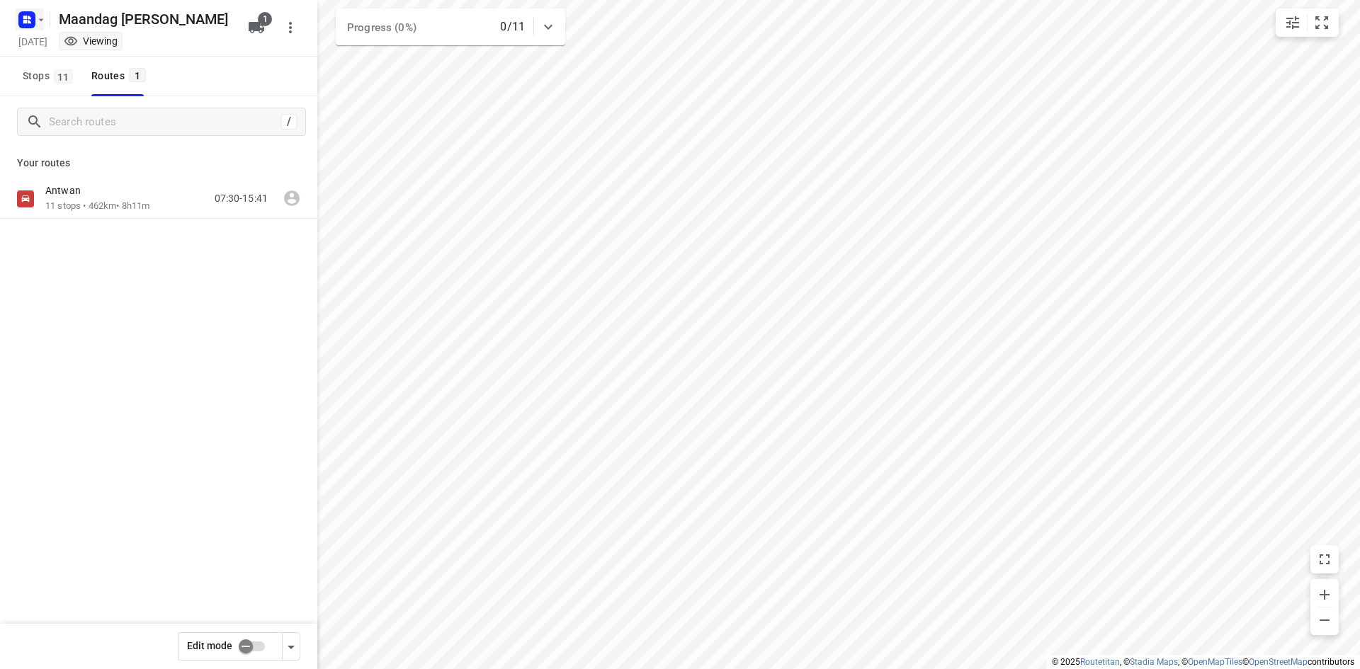
click at [40, 13] on button "button" at bounding box center [30, 19] width 28 height 23
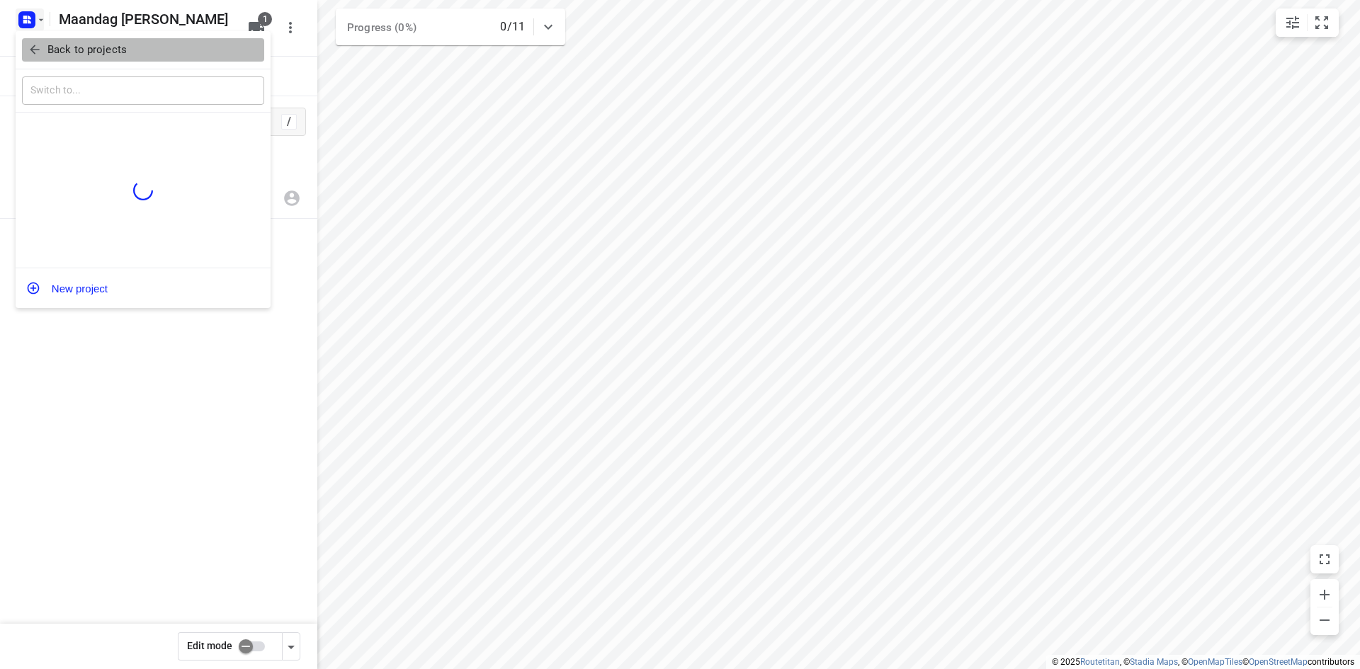
click at [68, 57] on p "Back to projects" at bounding box center [86, 50] width 79 height 16
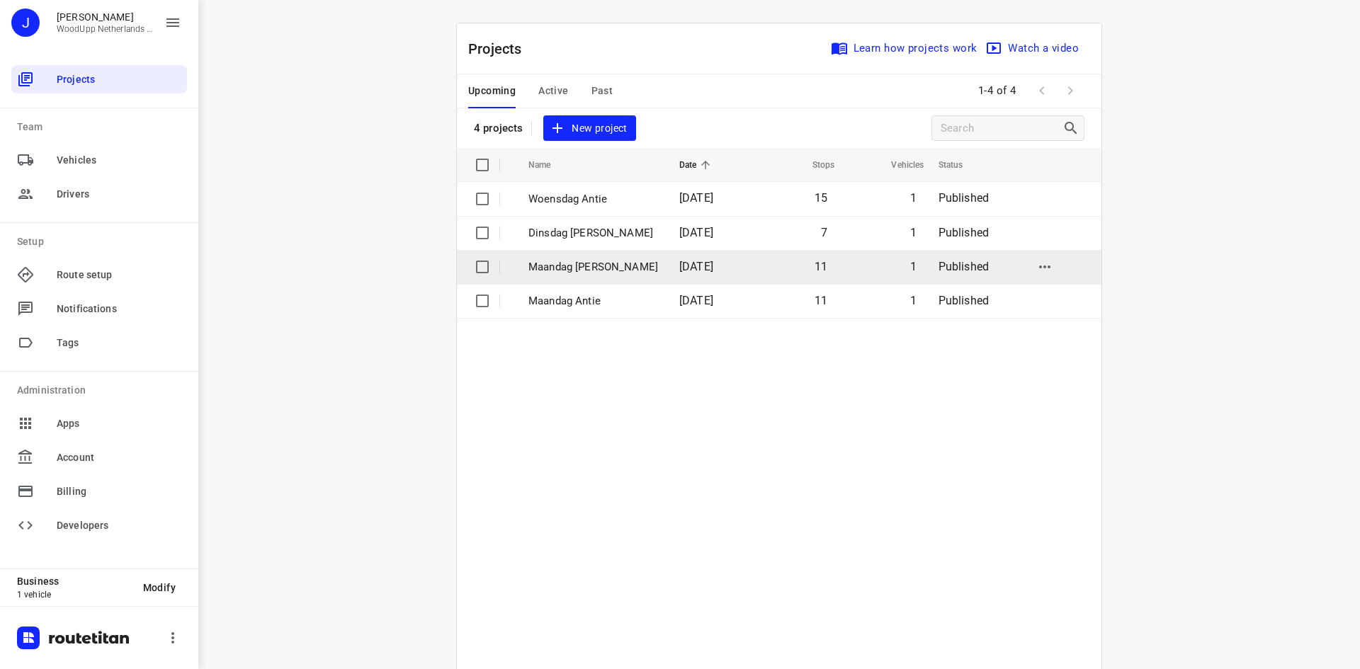
click at [596, 271] on p "Maandag [PERSON_NAME]" at bounding box center [593, 267] width 130 height 16
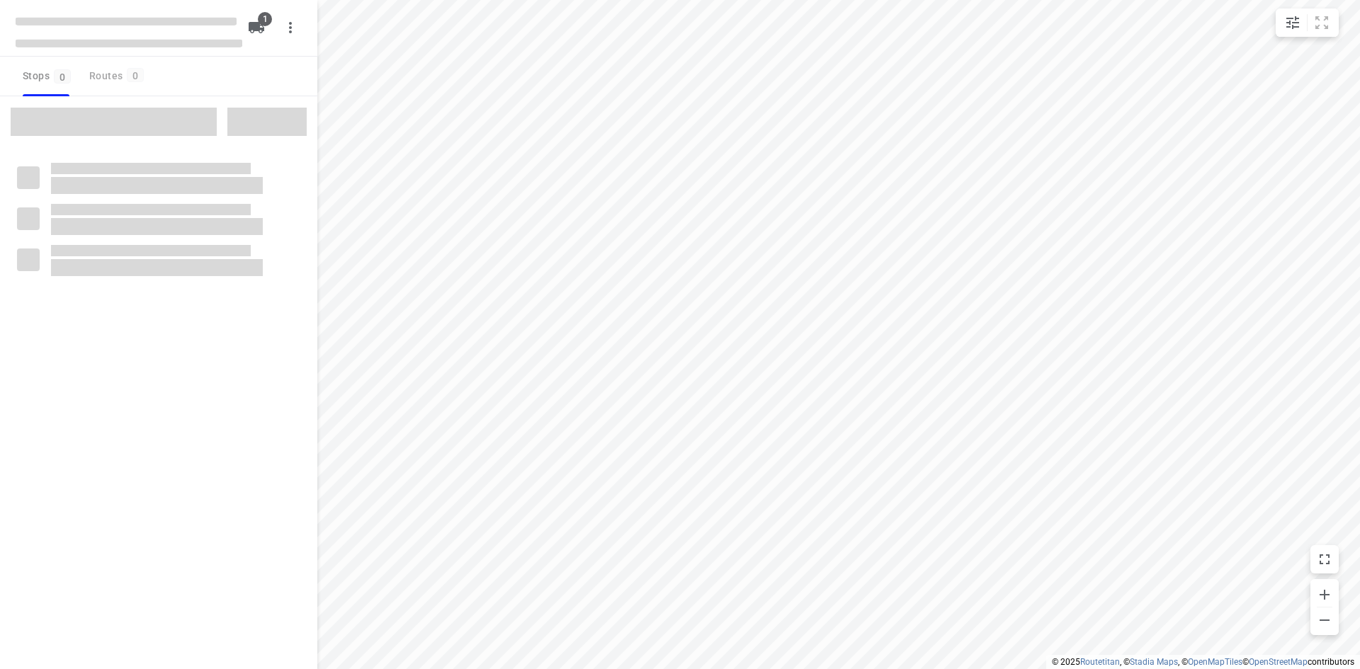
type input "distance"
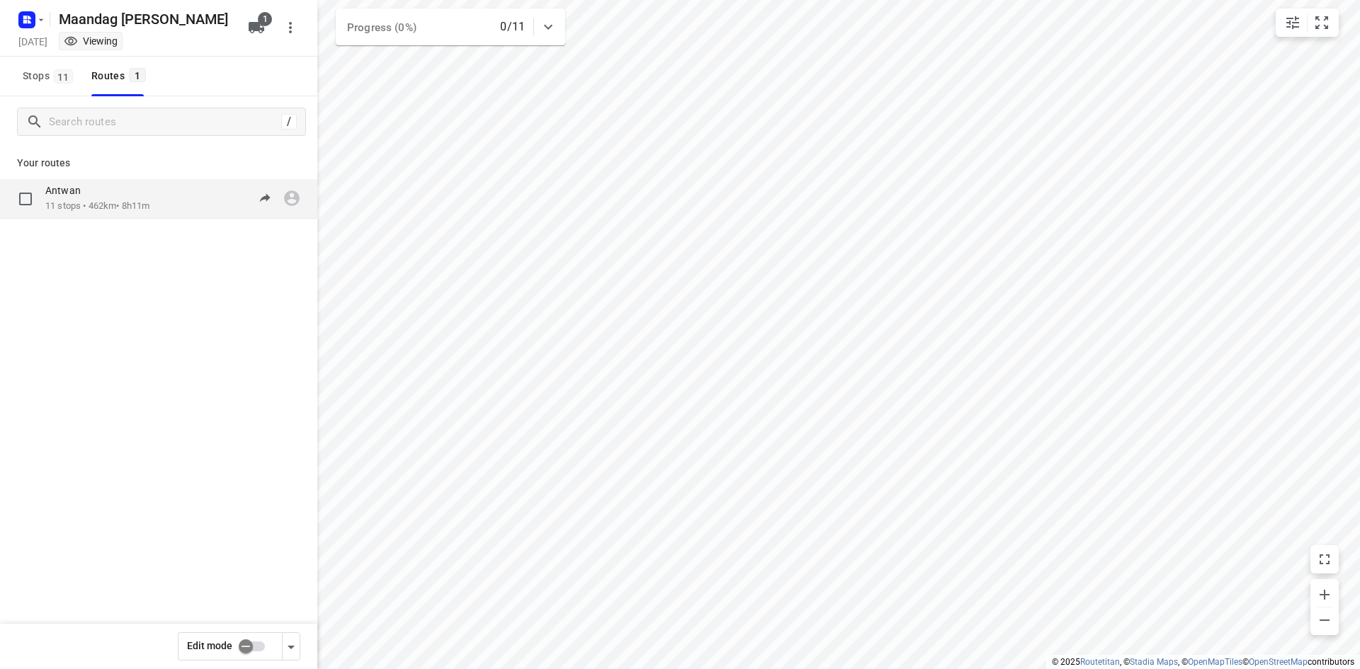
click at [193, 207] on div "[PERSON_NAME] 11 stops • 462km • 8h11m 07:30-15:41" at bounding box center [181, 198] width 272 height 29
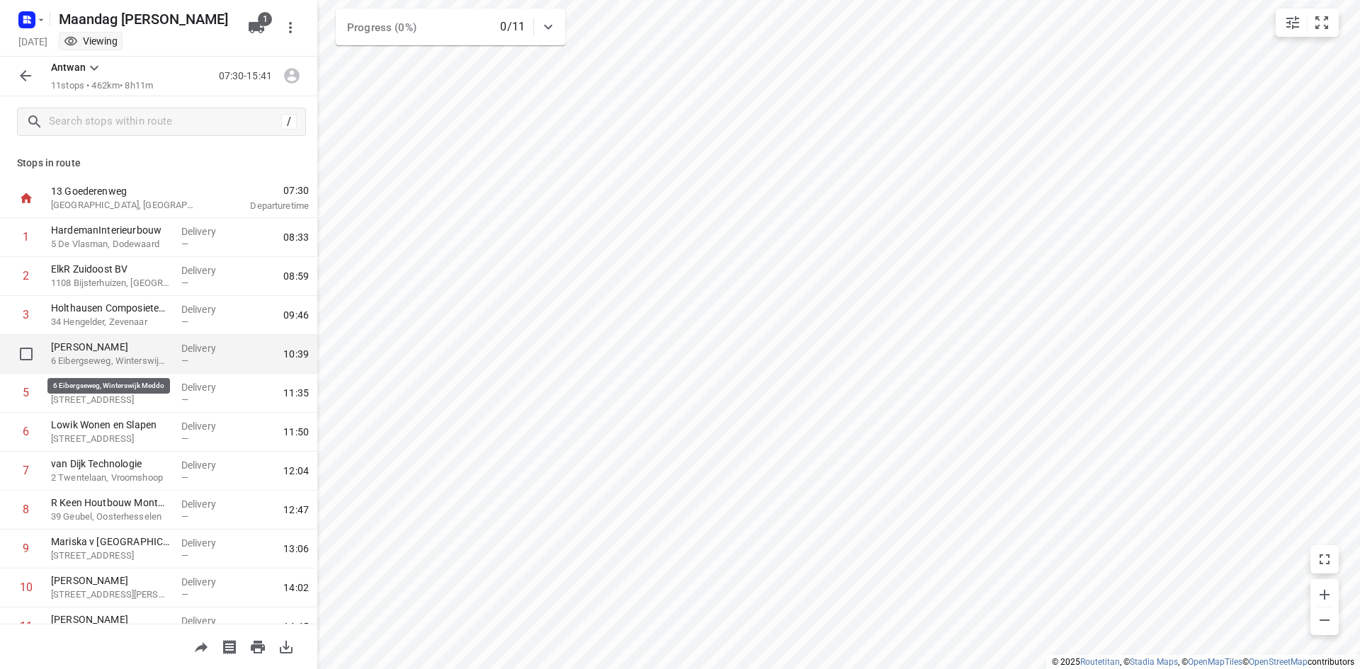
click at [147, 356] on p "6 Eibergseweg, Winterswijk Meddo" at bounding box center [110, 361] width 119 height 14
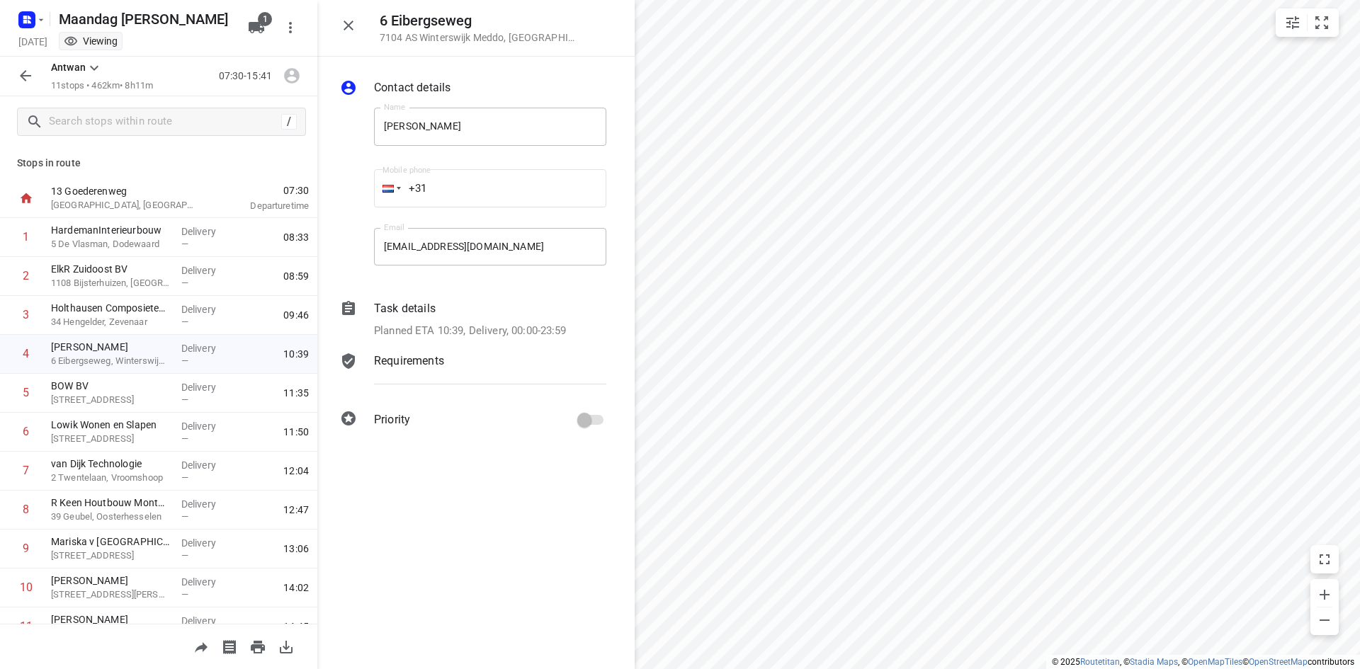
click at [407, 359] on p "Requirements" at bounding box center [409, 361] width 70 height 17
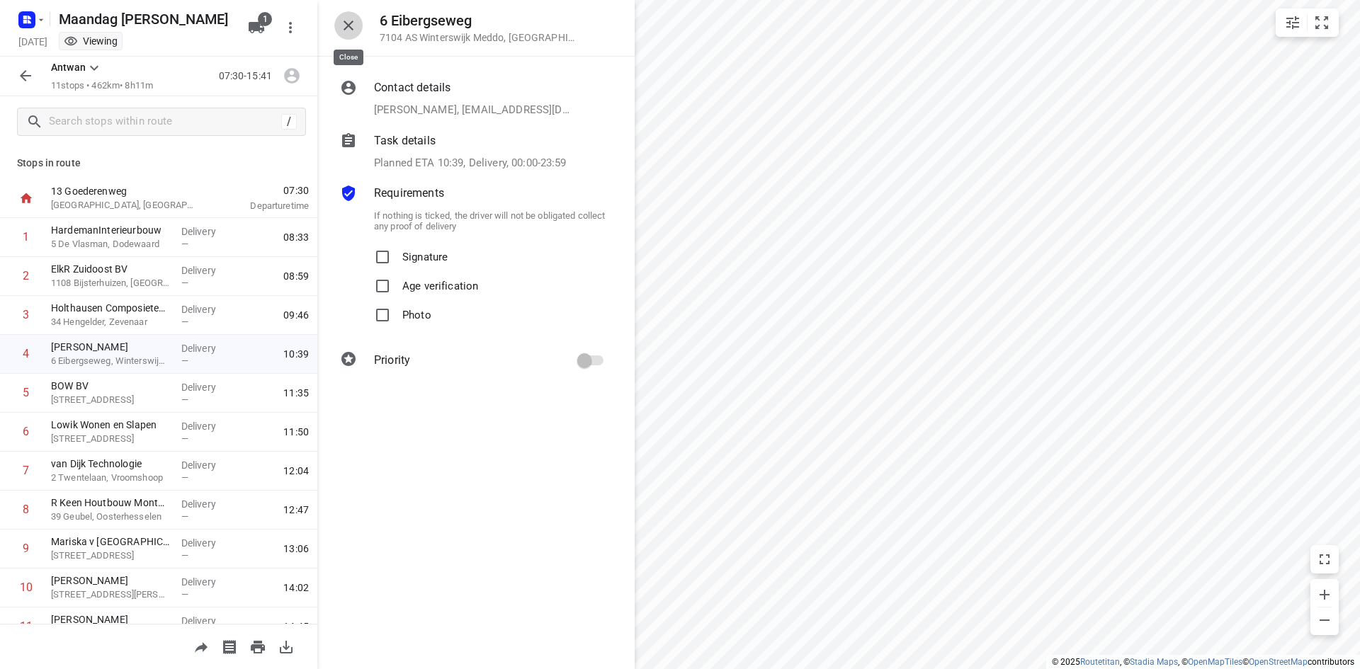
click at [351, 29] on icon "button" at bounding box center [348, 25] width 17 height 17
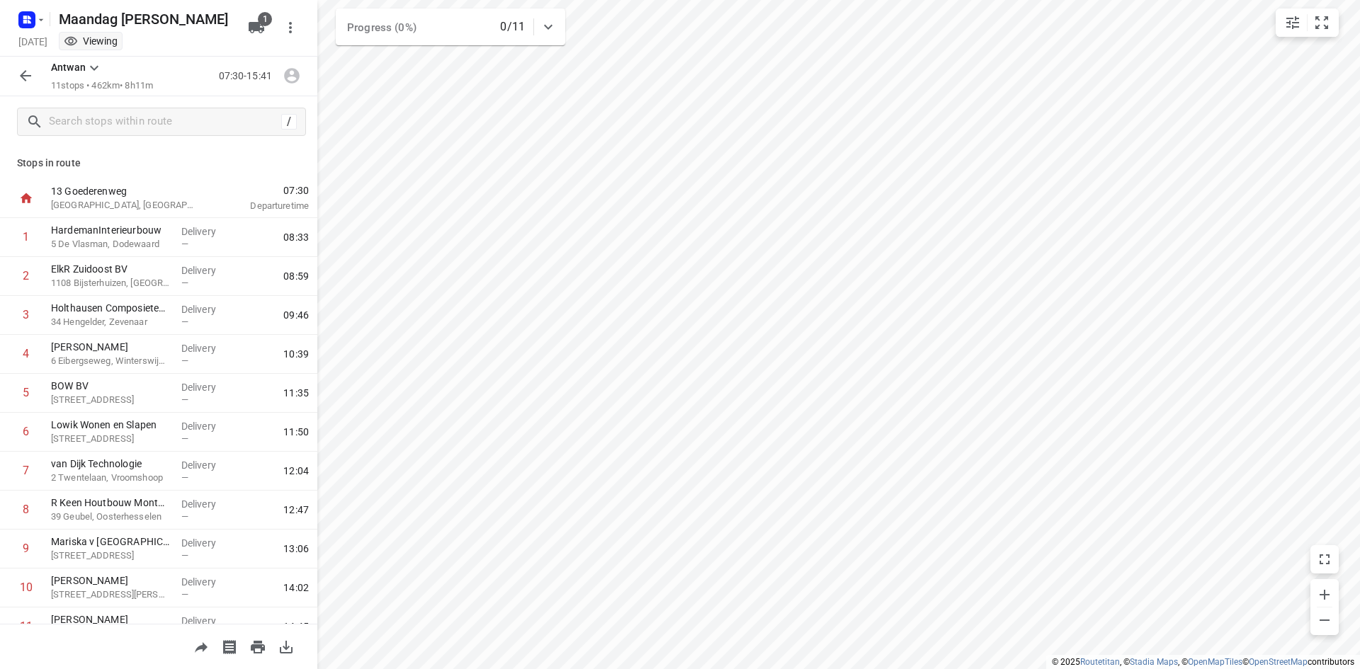
click at [131, 166] on p "Stops in route" at bounding box center [158, 163] width 283 height 15
click at [23, 76] on icon "button" at bounding box center [25, 75] width 11 height 11
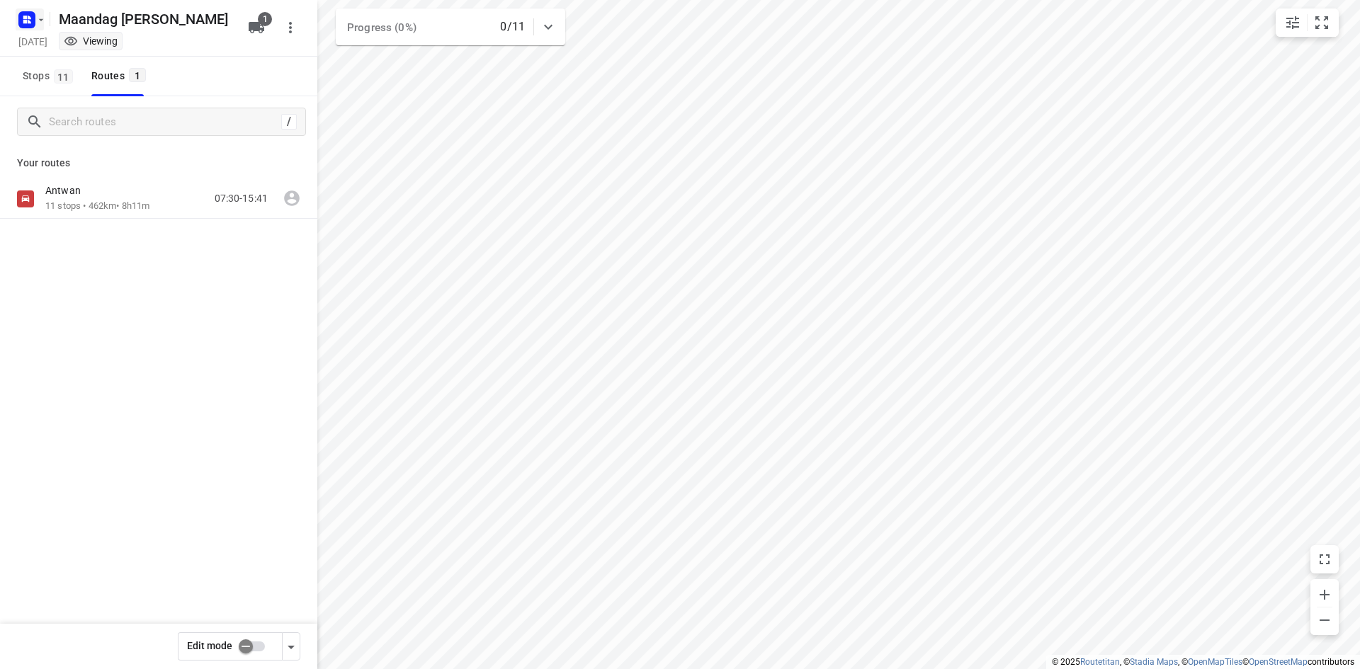
click at [38, 8] on icon "button" at bounding box center [27, 19] width 23 height 23
click at [51, 49] on p "Back to projects" at bounding box center [86, 50] width 79 height 16
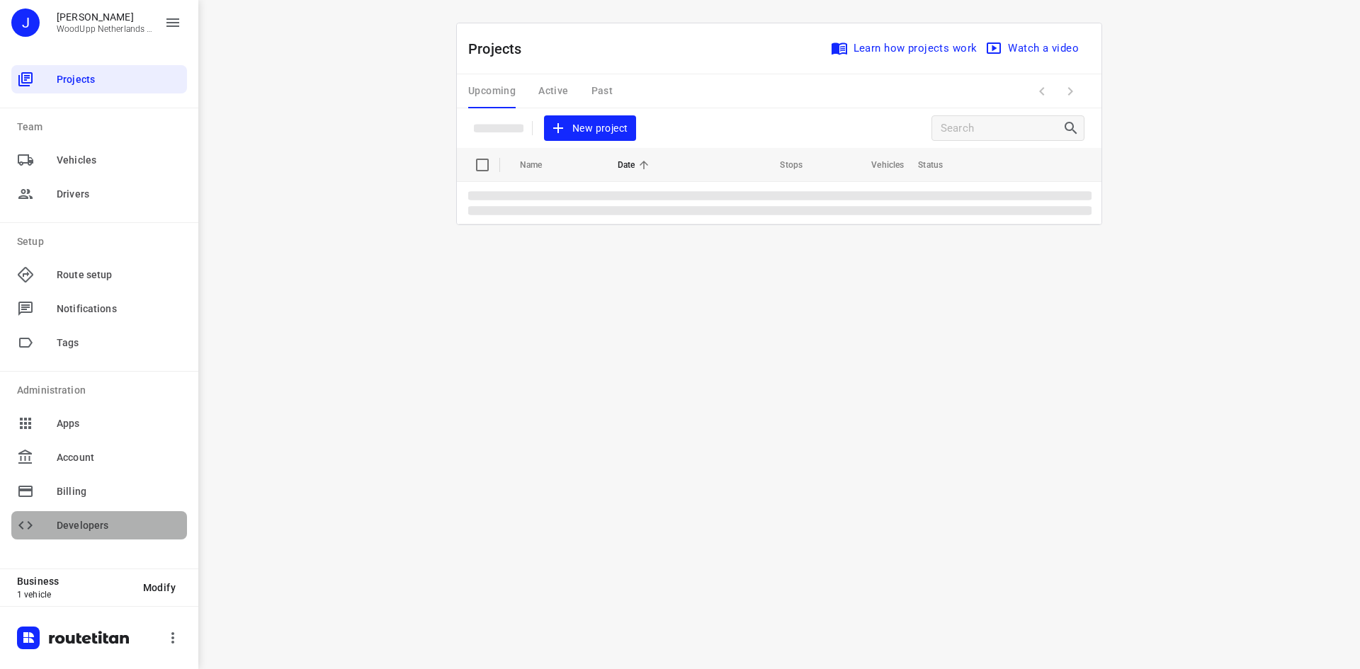
click at [30, 525] on icon at bounding box center [25, 525] width 17 height 17
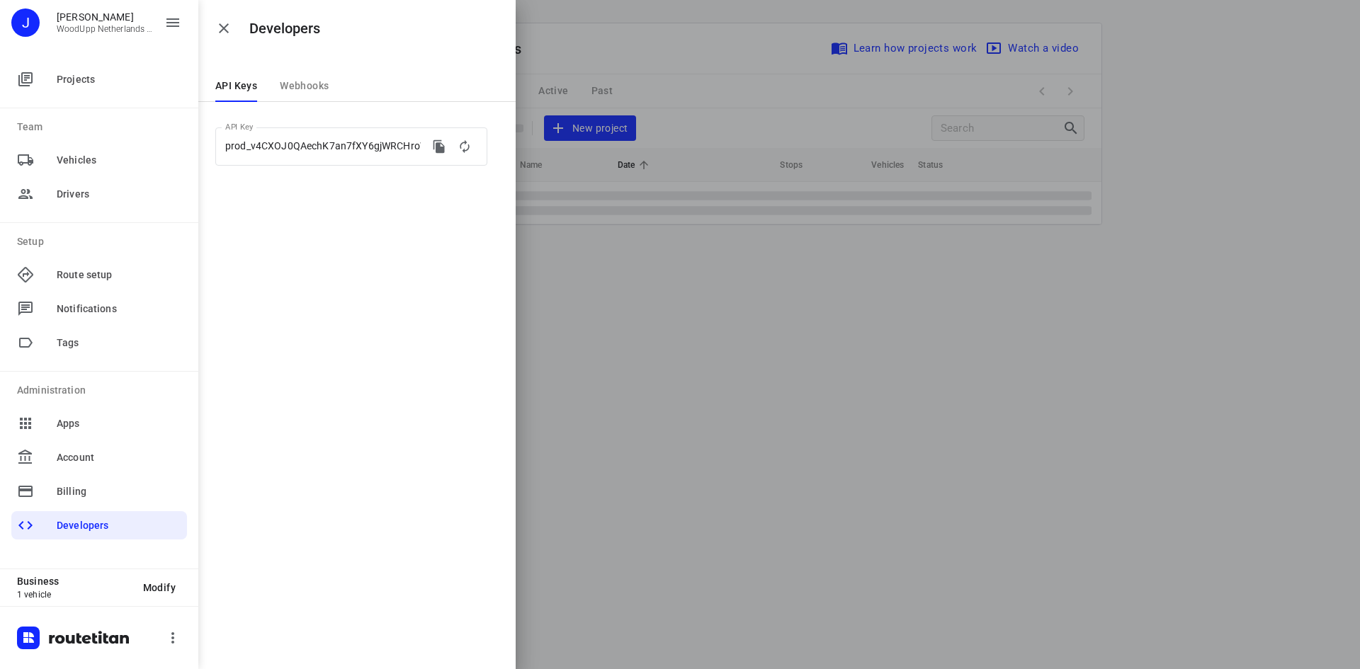
click at [684, 390] on div at bounding box center [680, 334] width 1360 height 669
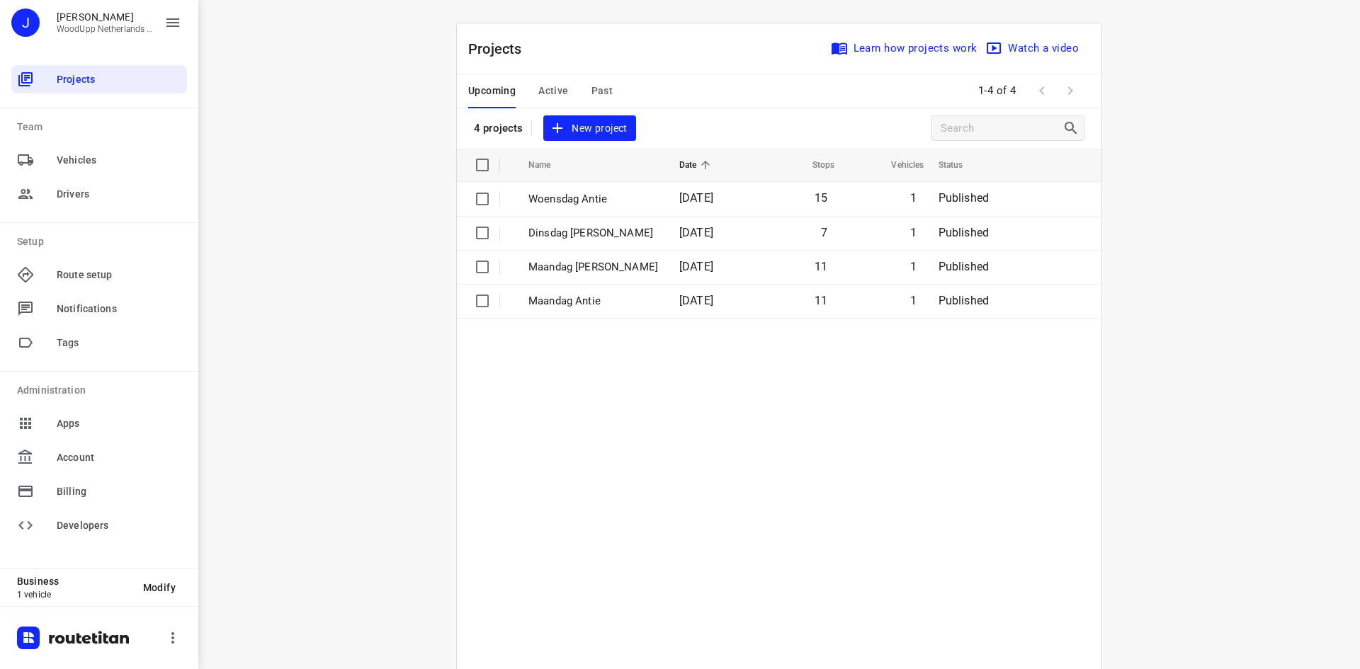
click at [415, 425] on div "i © 2025 Routetitan , © Stadia Maps , © OpenMapTiles © OpenStreetMap contributo…" at bounding box center [778, 334] width 1161 height 669
drag, startPoint x: 20, startPoint y: 583, endPoint x: 72, endPoint y: 601, distance: 54.6
click at [72, 601] on div "Business 1 vehicle Modify" at bounding box center [99, 588] width 198 height 38
click at [72, 597] on p "1 vehicle" at bounding box center [74, 595] width 115 height 10
click at [170, 649] on button "button" at bounding box center [173, 638] width 28 height 28
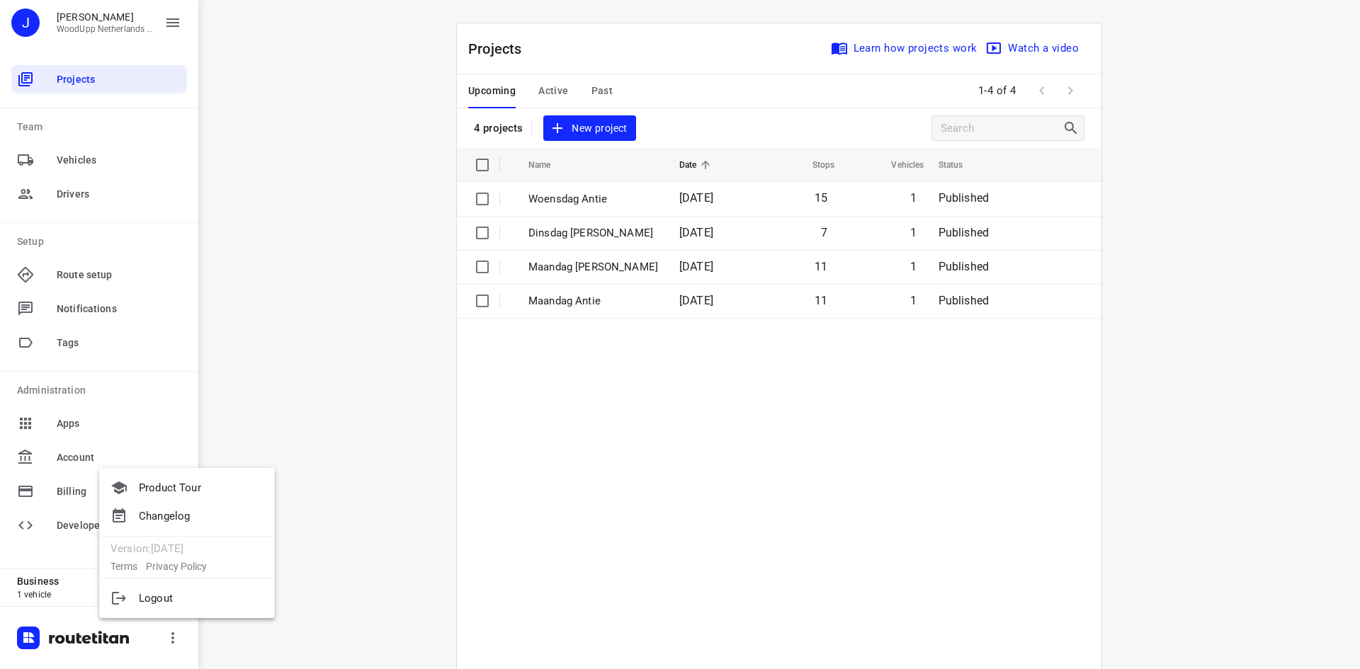
click at [319, 627] on div at bounding box center [680, 334] width 1360 height 669
click at [382, 264] on div "i © 2025 Routetitan , © Stadia Maps , © OpenMapTiles © OpenStreetMap contributo…" at bounding box center [778, 334] width 1161 height 669
click at [176, 31] on button "button" at bounding box center [173, 22] width 28 height 28
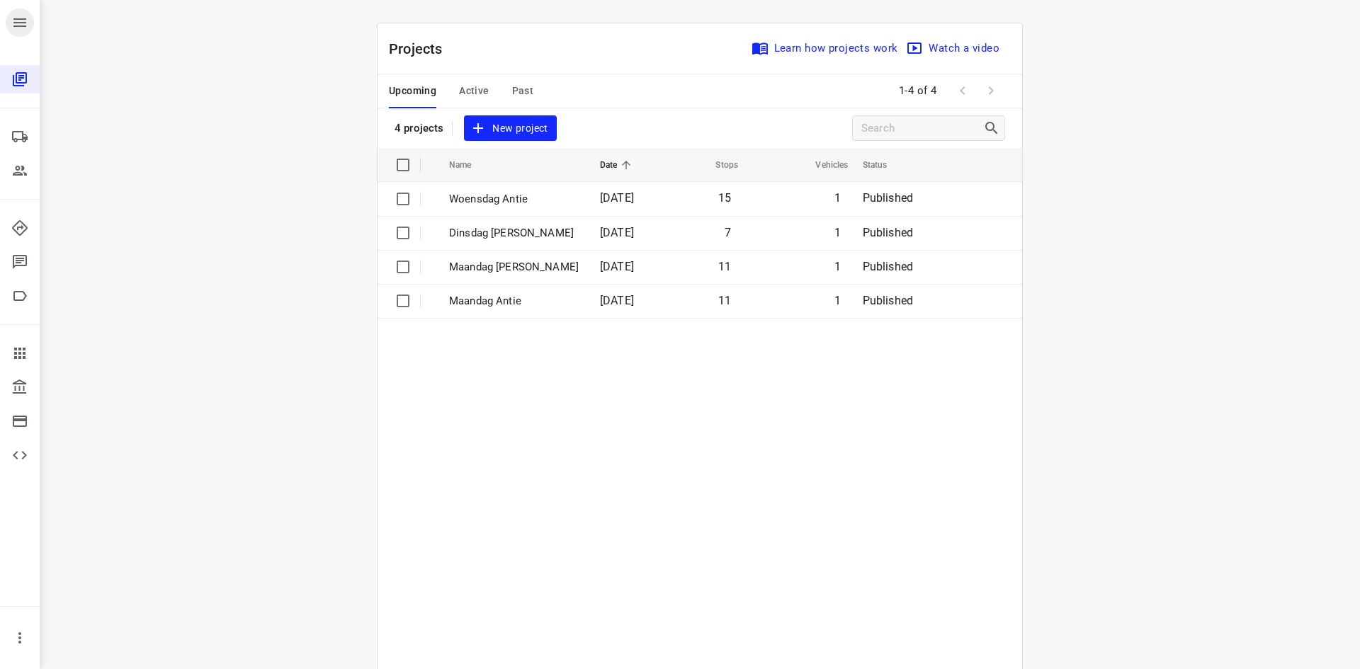
drag, startPoint x: 0, startPoint y: 30, endPoint x: 13, endPoint y: 25, distance: 13.7
click at [5, 28] on div "J [PERSON_NAME] Netherlands B.V." at bounding box center [20, 28] width 40 height 57
click at [16, 24] on icon "button" at bounding box center [19, 22] width 17 height 17
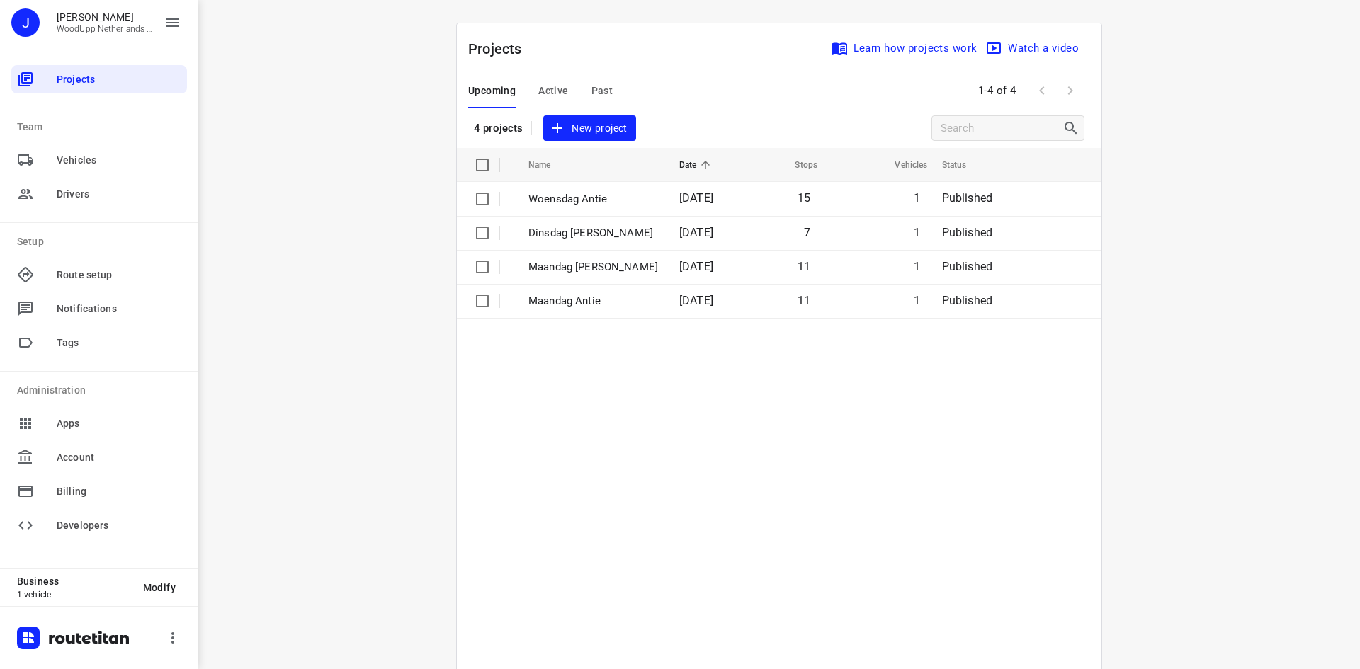
click at [285, 317] on div "i © 2025 Routetitan , © Stadia Maps , © OpenMapTiles © OpenStreetMap contributo…" at bounding box center [778, 334] width 1161 height 669
click at [1249, 276] on div "i © 2025 Routetitan , © Stadia Maps , © OpenMapTiles © OpenStreetMap contributo…" at bounding box center [778, 334] width 1161 height 669
